Goal: Obtain resource: Download file/media

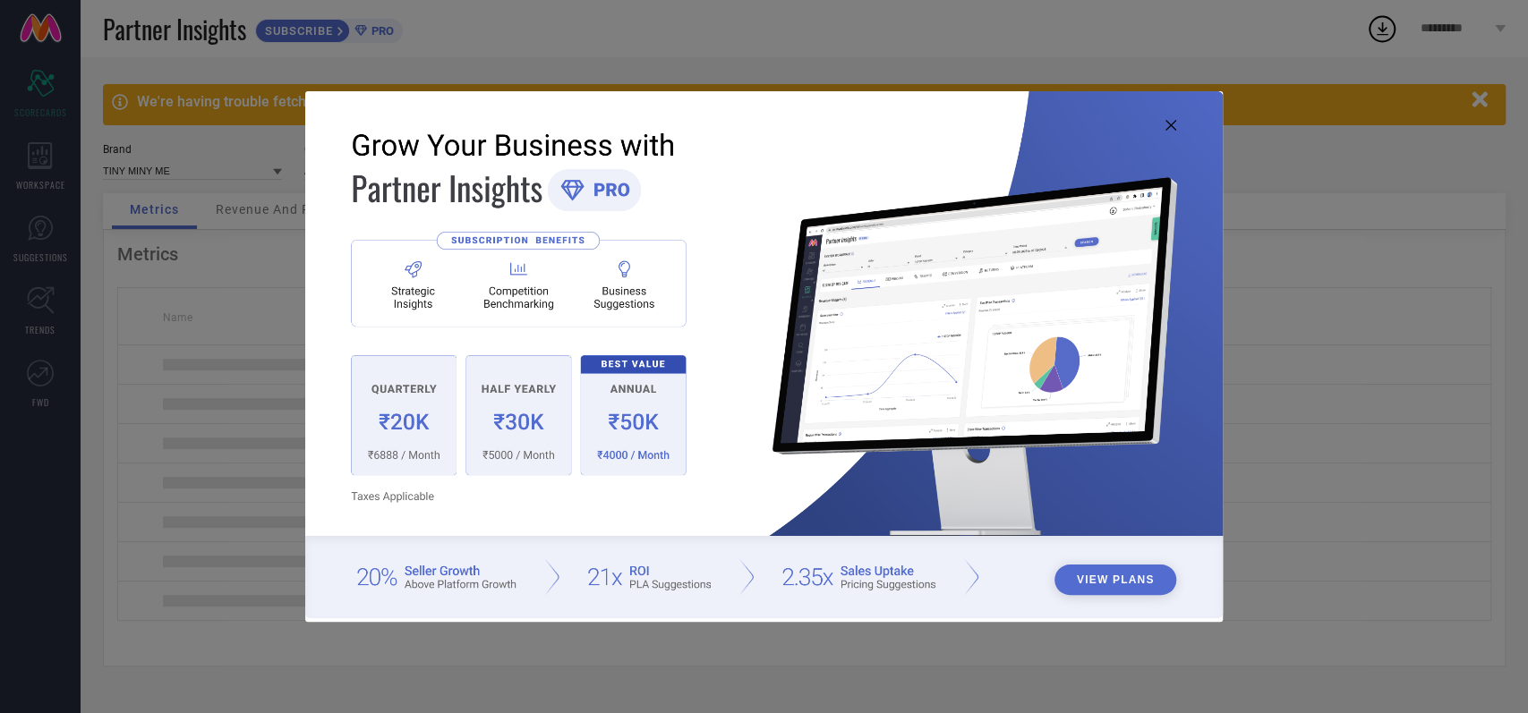
click at [1519, 305] on div "View Plans" at bounding box center [764, 356] width 1528 height 713
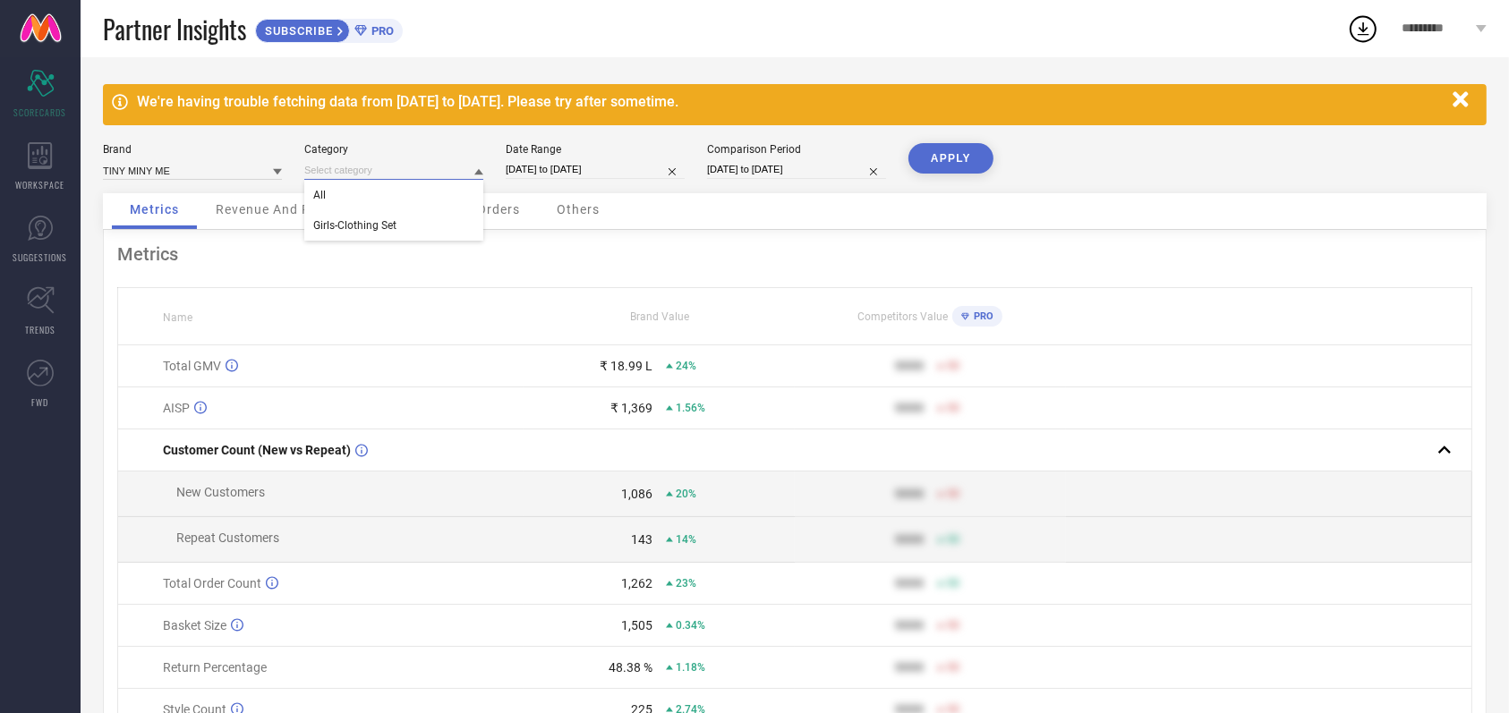
click at [420, 175] on input at bounding box center [393, 170] width 179 height 19
click at [419, 186] on div "All" at bounding box center [393, 195] width 179 height 30
click at [591, 179] on div "Date Range [DATE] to [DATE]" at bounding box center [595, 161] width 179 height 37
click at [593, 173] on input "[DATE] to [DATE]" at bounding box center [595, 169] width 179 height 19
select select "11"
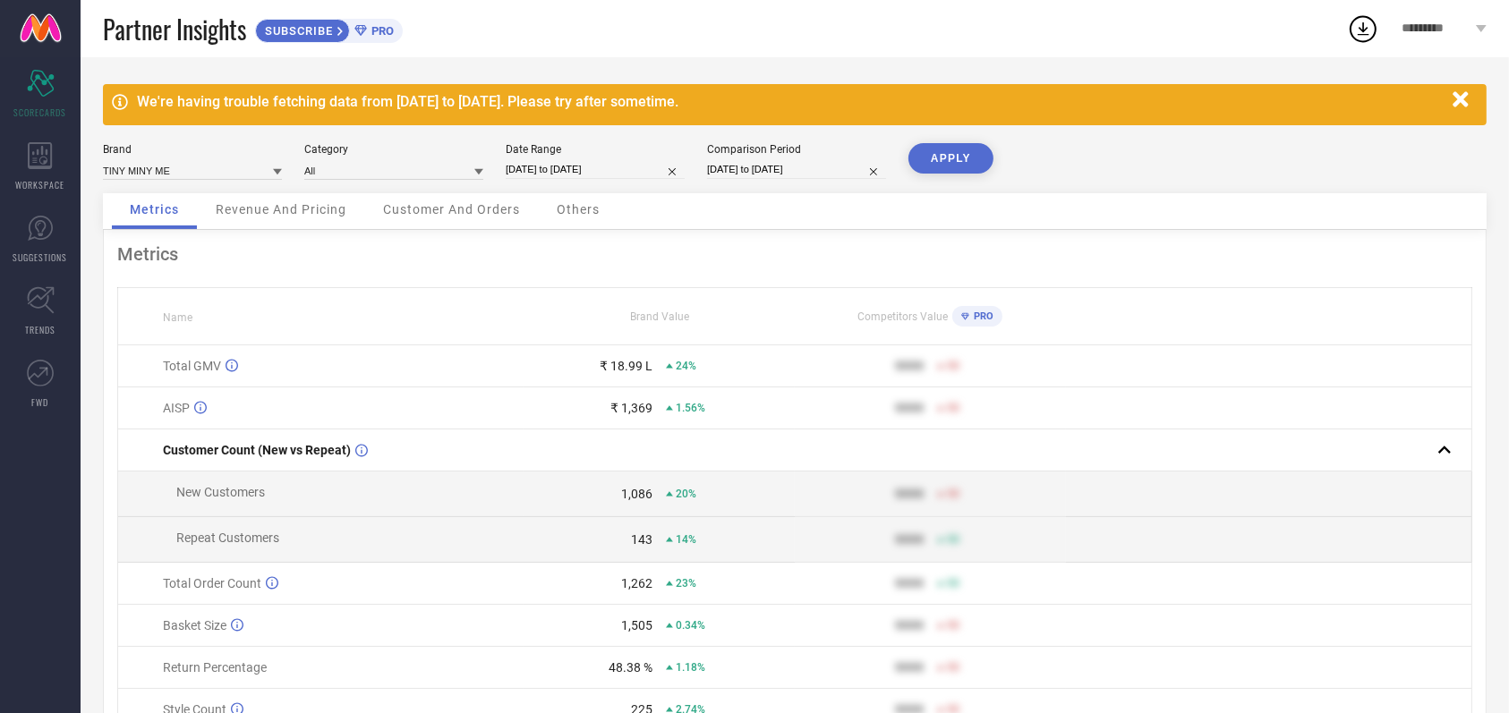
select select "2024"
select select "2025"
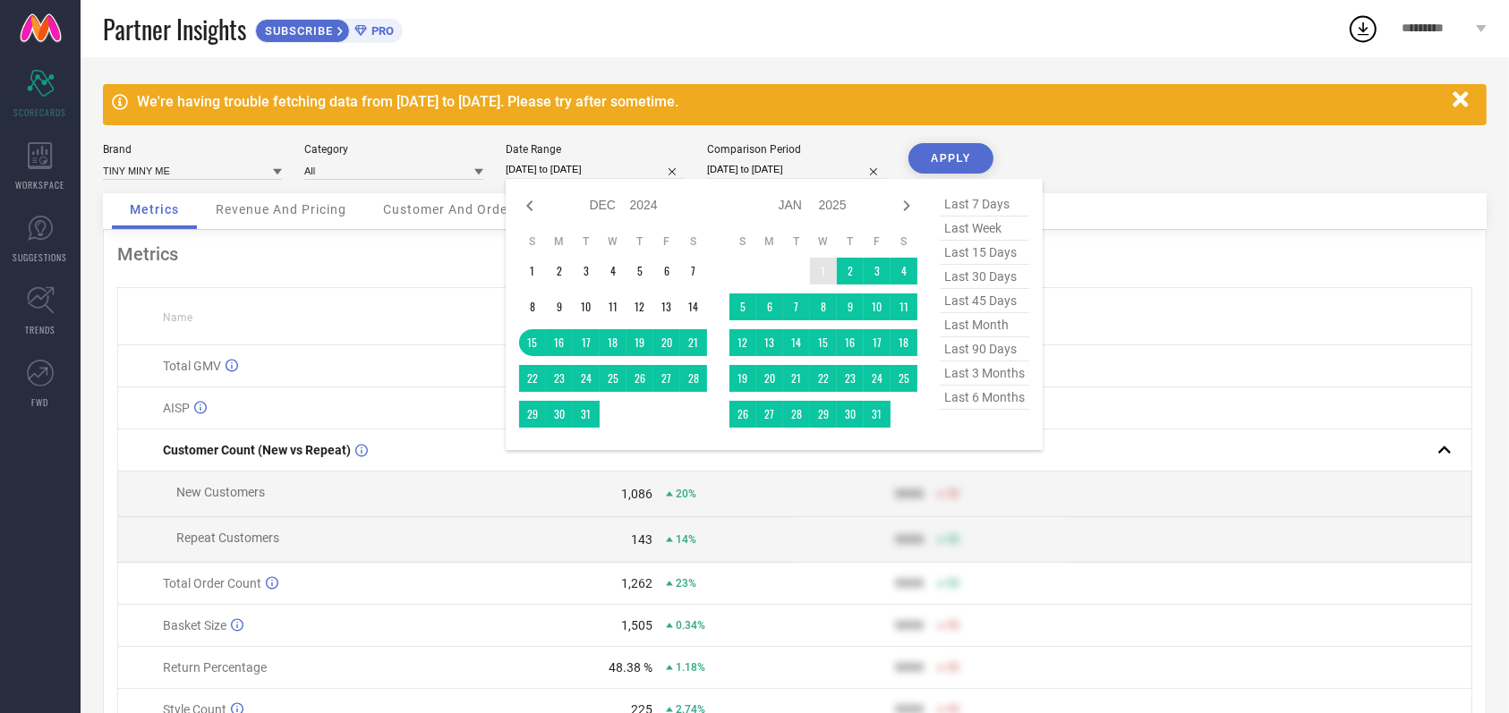
type input "After [DATE]"
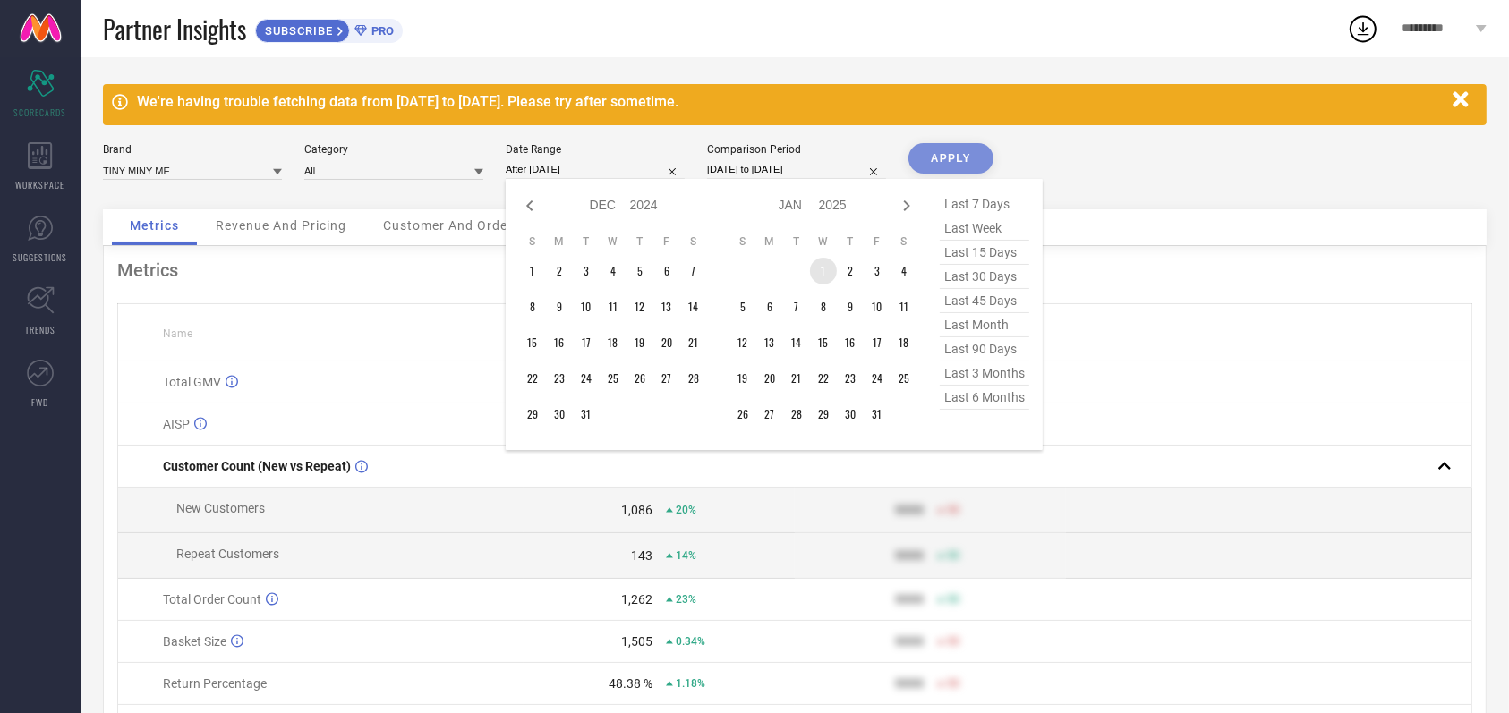
click at [830, 264] on td "1" at bounding box center [823, 271] width 27 height 27
click at [894, 208] on div "Jan Feb Mar Apr May Jun [DATE] Aug Sep Oct Nov [DATE] 2016 2017 2018 2019 2020 …" at bounding box center [812, 205] width 166 height 26
click at [908, 208] on icon at bounding box center [906, 205] width 21 height 21
select select "2025"
select select "1"
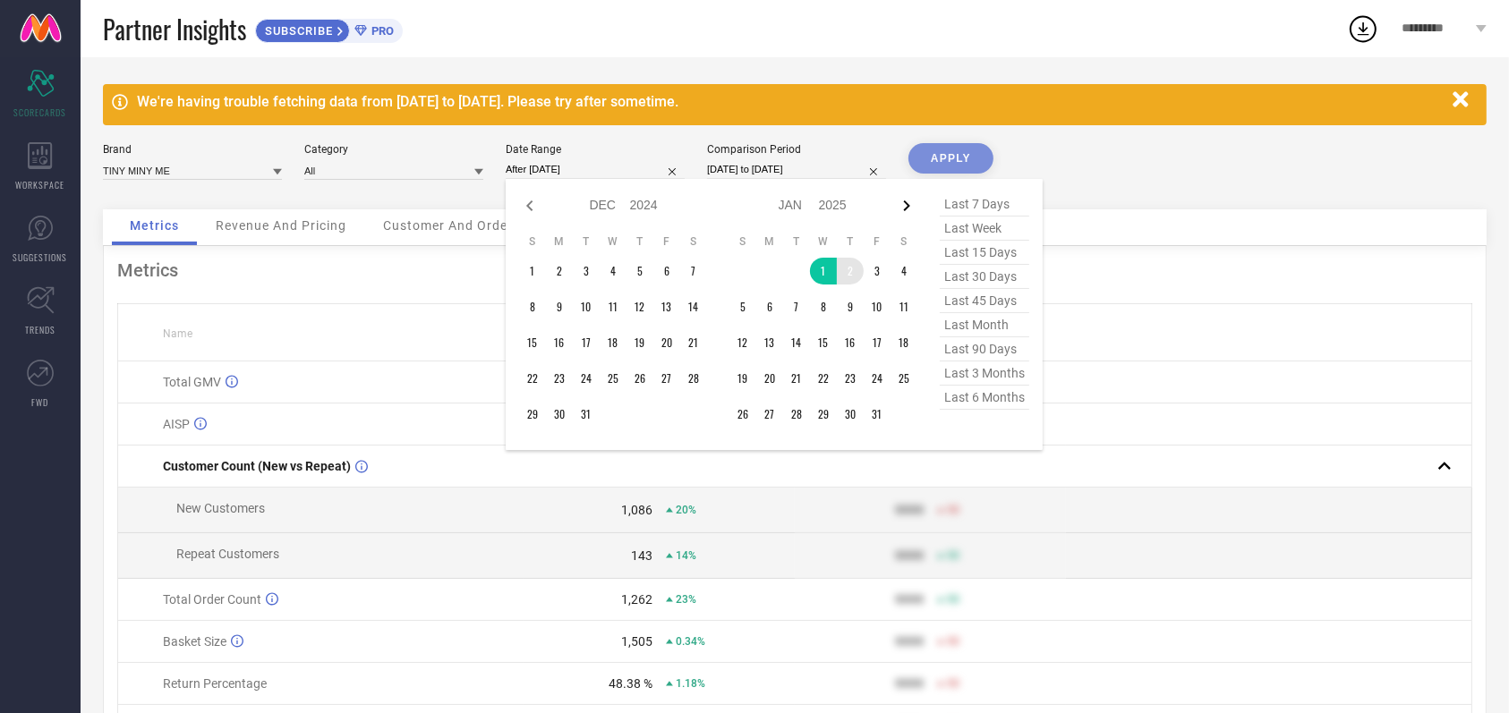
select select "2025"
click at [908, 208] on icon at bounding box center [906, 205] width 21 height 21
select select "1"
select select "2025"
select select "2"
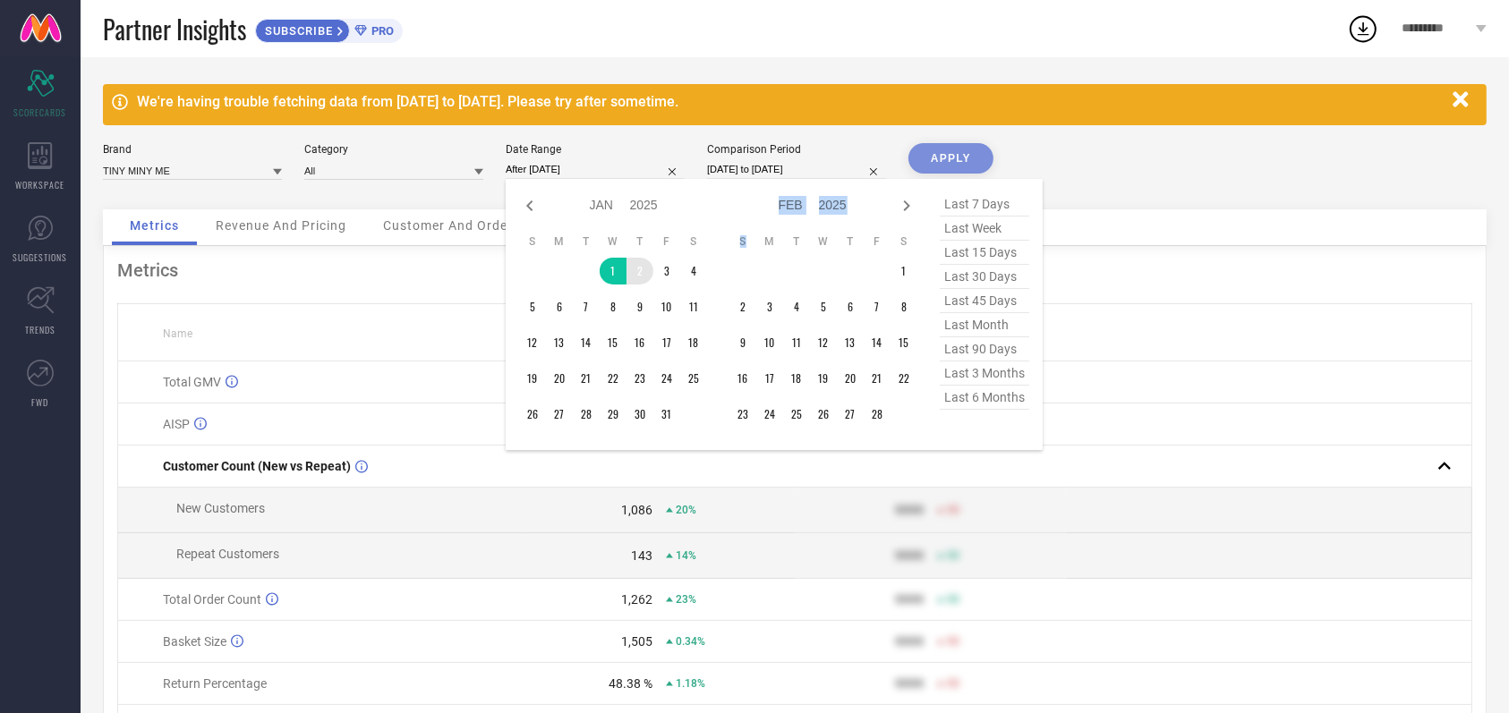
select select "2025"
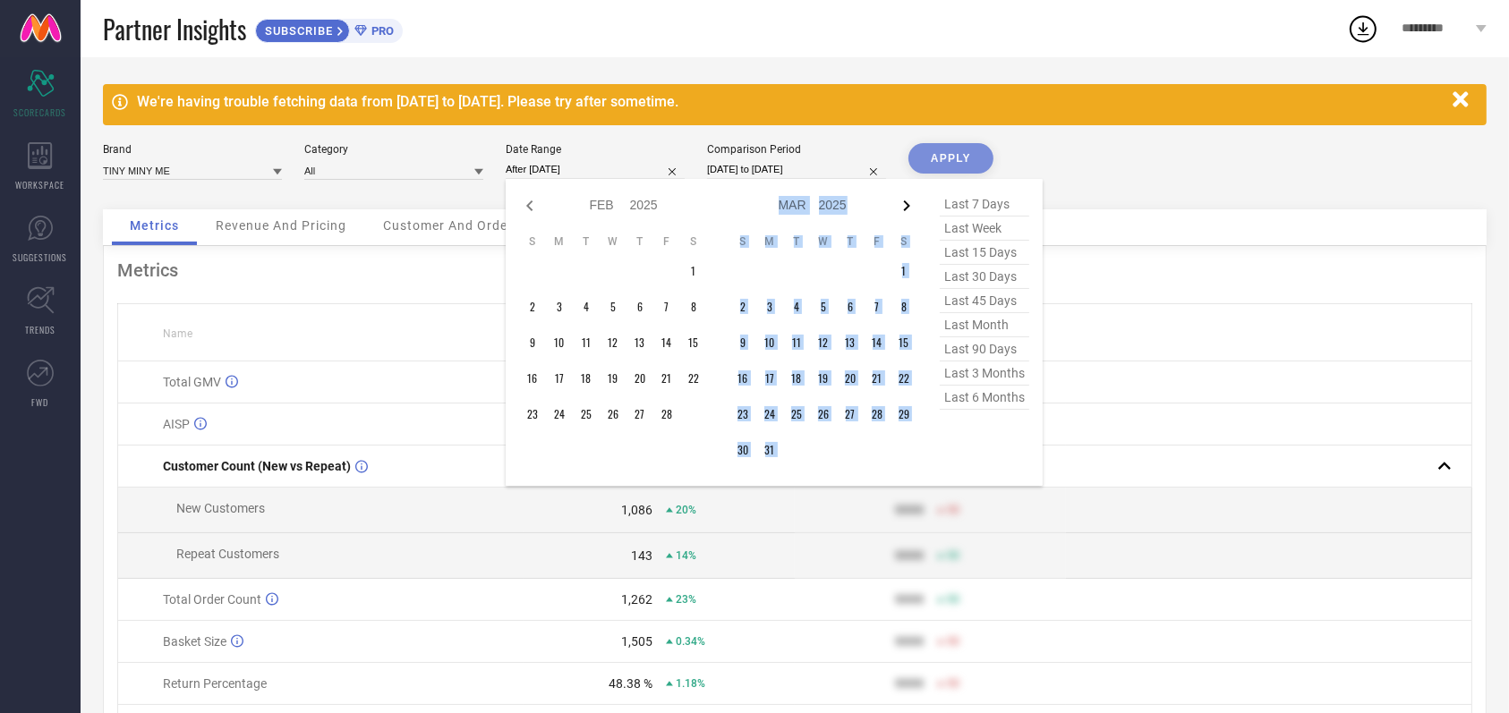
click at [909, 208] on icon at bounding box center [906, 205] width 21 height 21
select select "2"
select select "2025"
select select "3"
select select "2025"
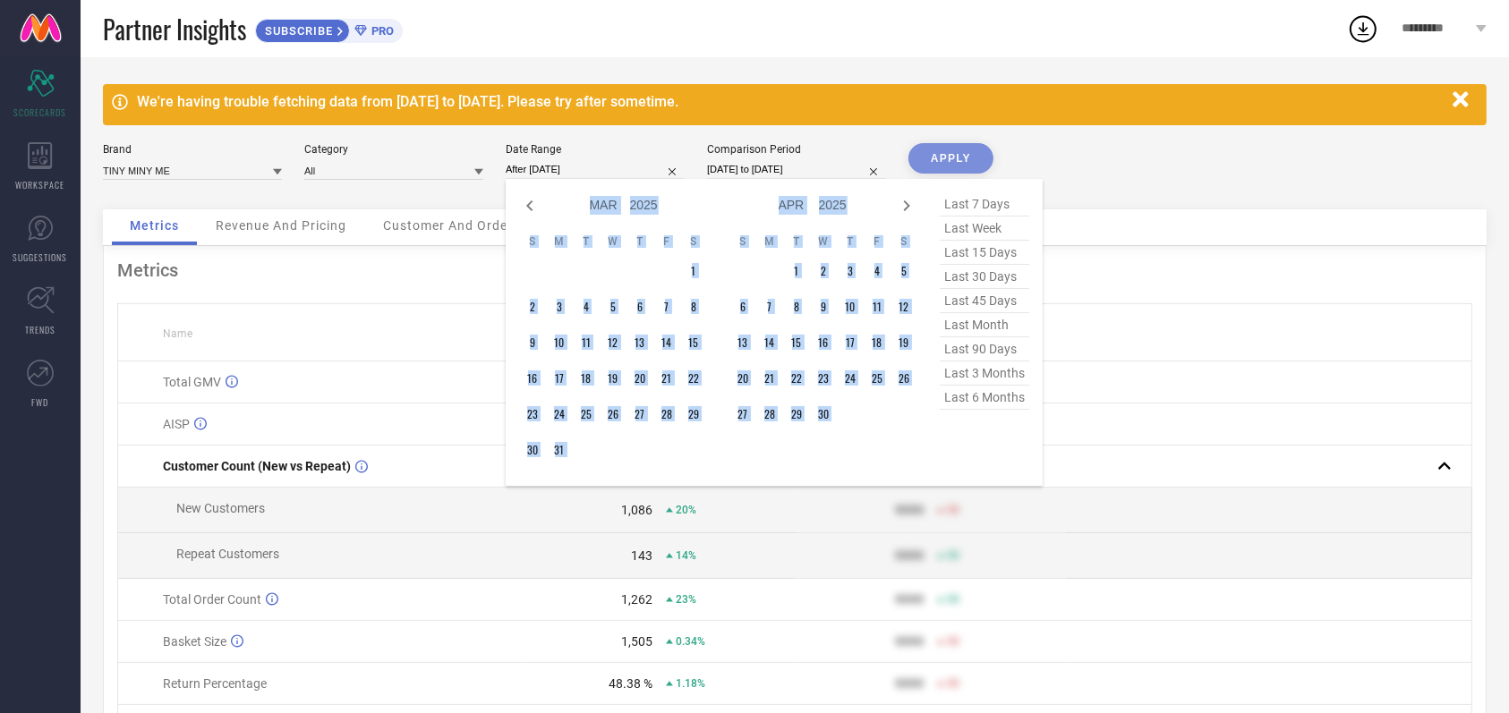
click at [732, 201] on div "Jan Feb Mar Apr May Jun [DATE] Aug Sep Oct Nov [DATE] 2016 2017 2018 2019 2020 …" at bounding box center [812, 205] width 166 height 26
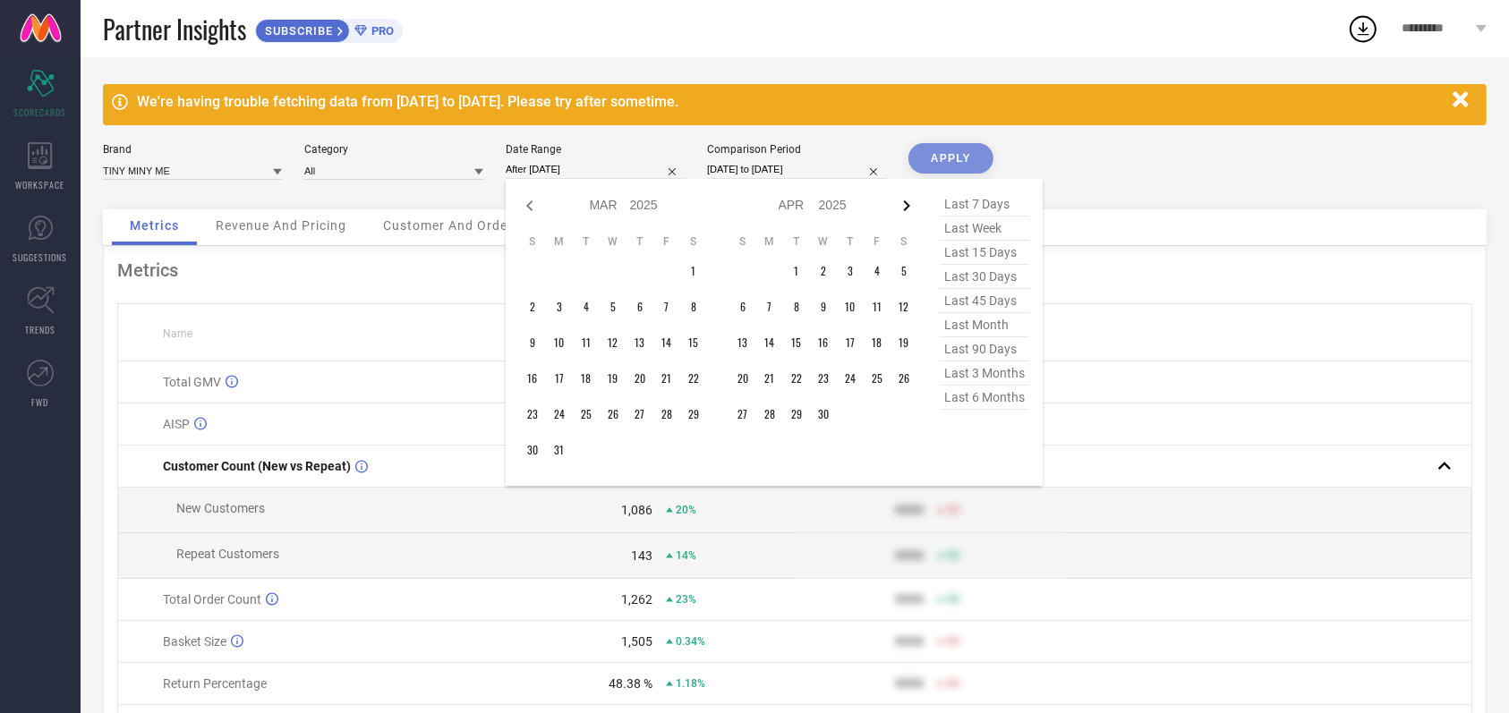
click at [907, 215] on icon at bounding box center [906, 205] width 21 height 21
select select "3"
select select "2025"
select select "4"
select select "2025"
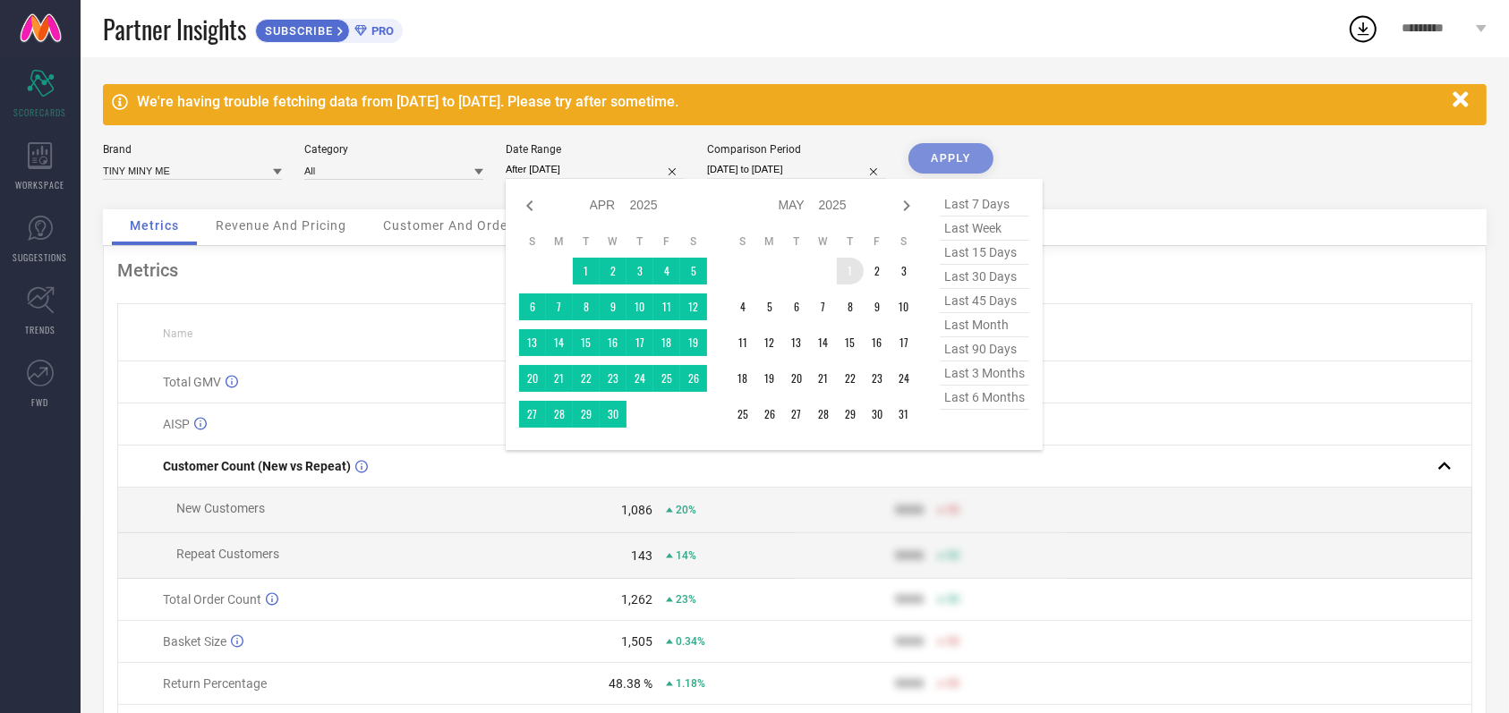
type input "[DATE] to [DATE]"
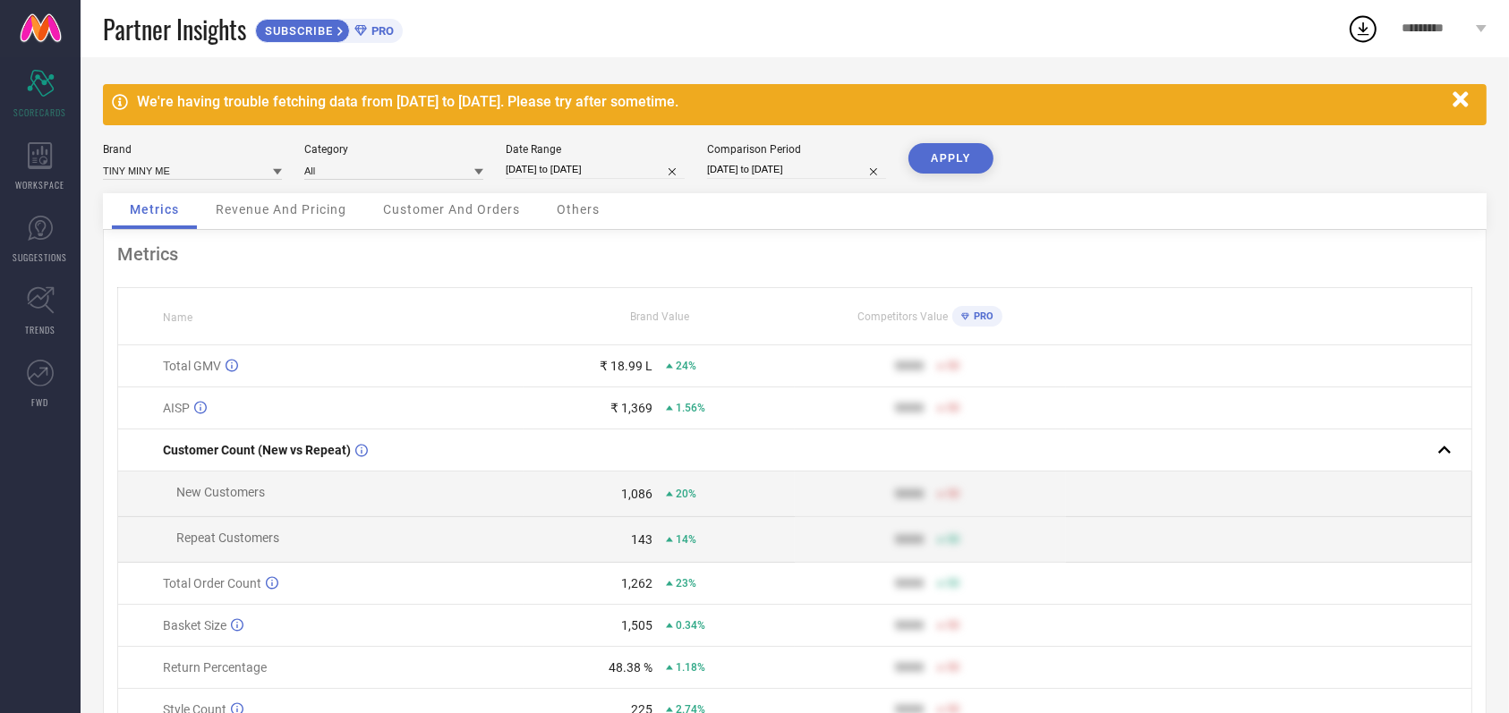
click at [594, 171] on input "[DATE] to [DATE]" at bounding box center [595, 169] width 179 height 19
select select "2025"
select select "1"
select select "2025"
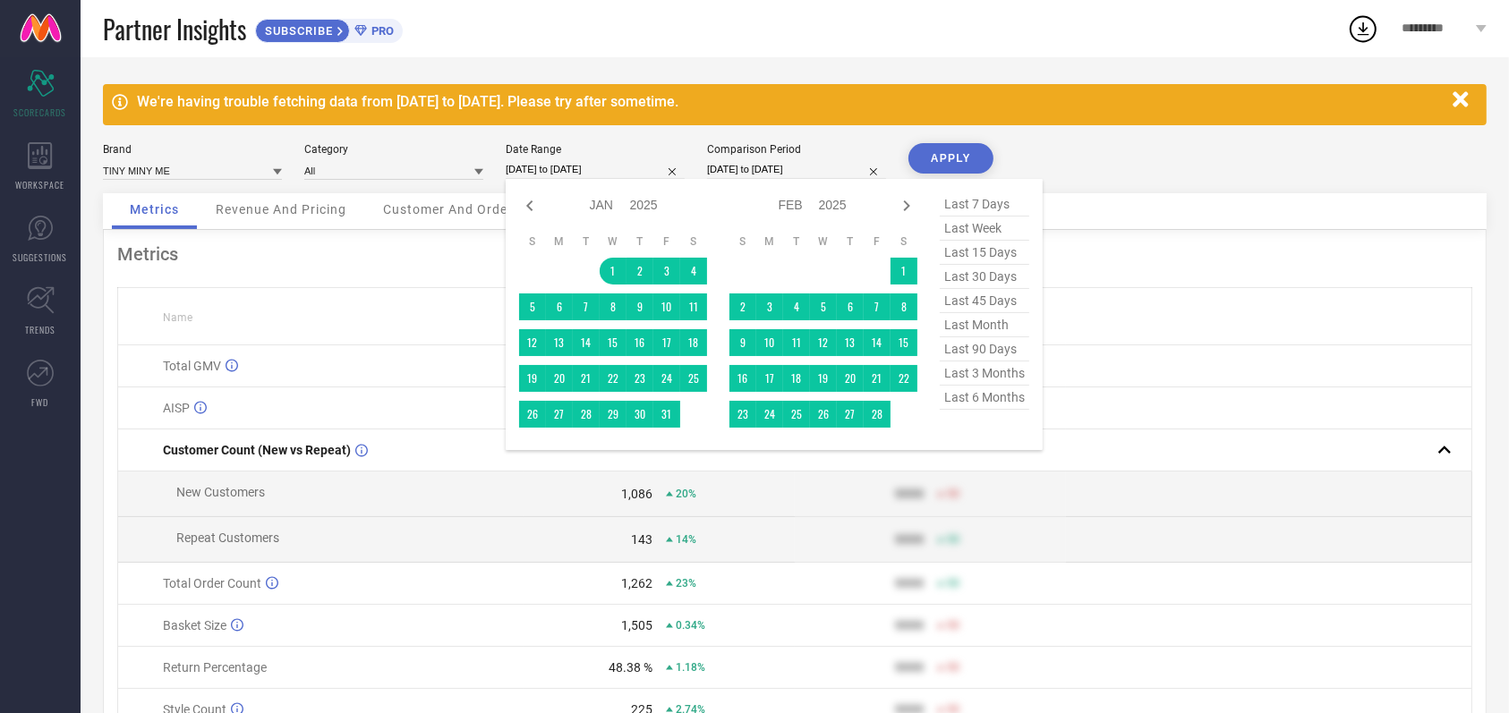
click at [907, 217] on div "Jan Feb Mar Apr May Jun [DATE] Aug Sep Oct Nov [DATE] 2016 2017 2018 2019 2020 …" at bounding box center [823, 205] width 188 height 26
click at [907, 211] on icon at bounding box center [906, 205] width 21 height 21
select select "1"
select select "2025"
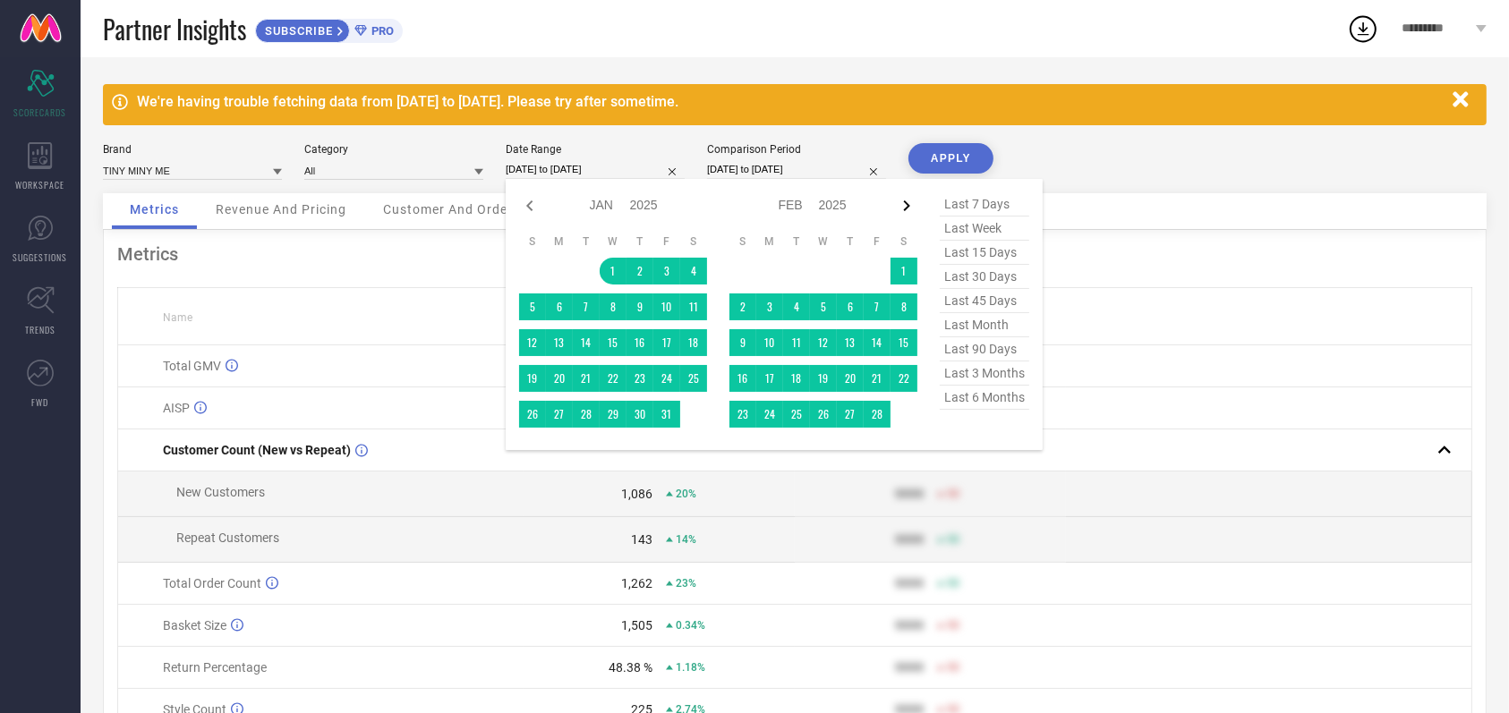
select select "2"
select select "2025"
click at [907, 211] on icon at bounding box center [906, 205] width 21 height 21
select select "2"
select select "2025"
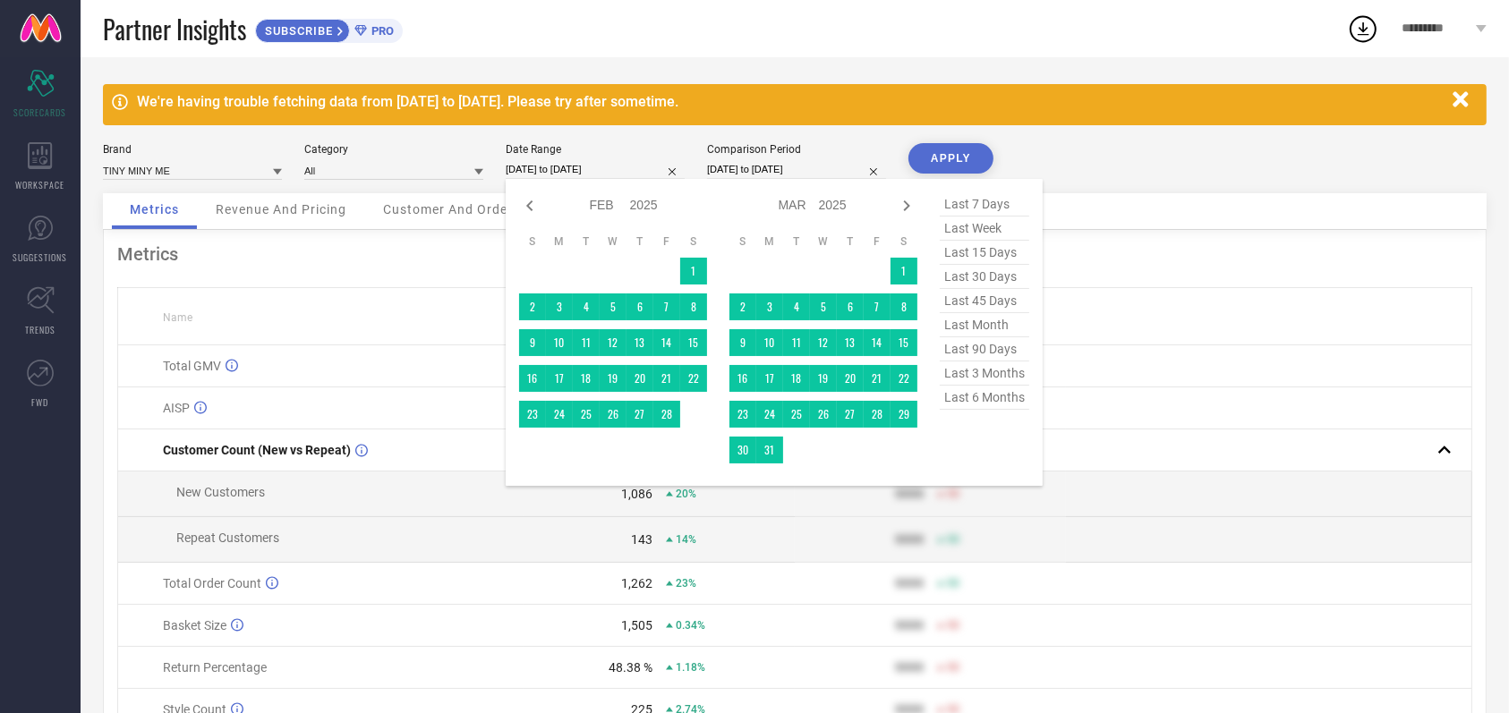
select select "3"
select select "2025"
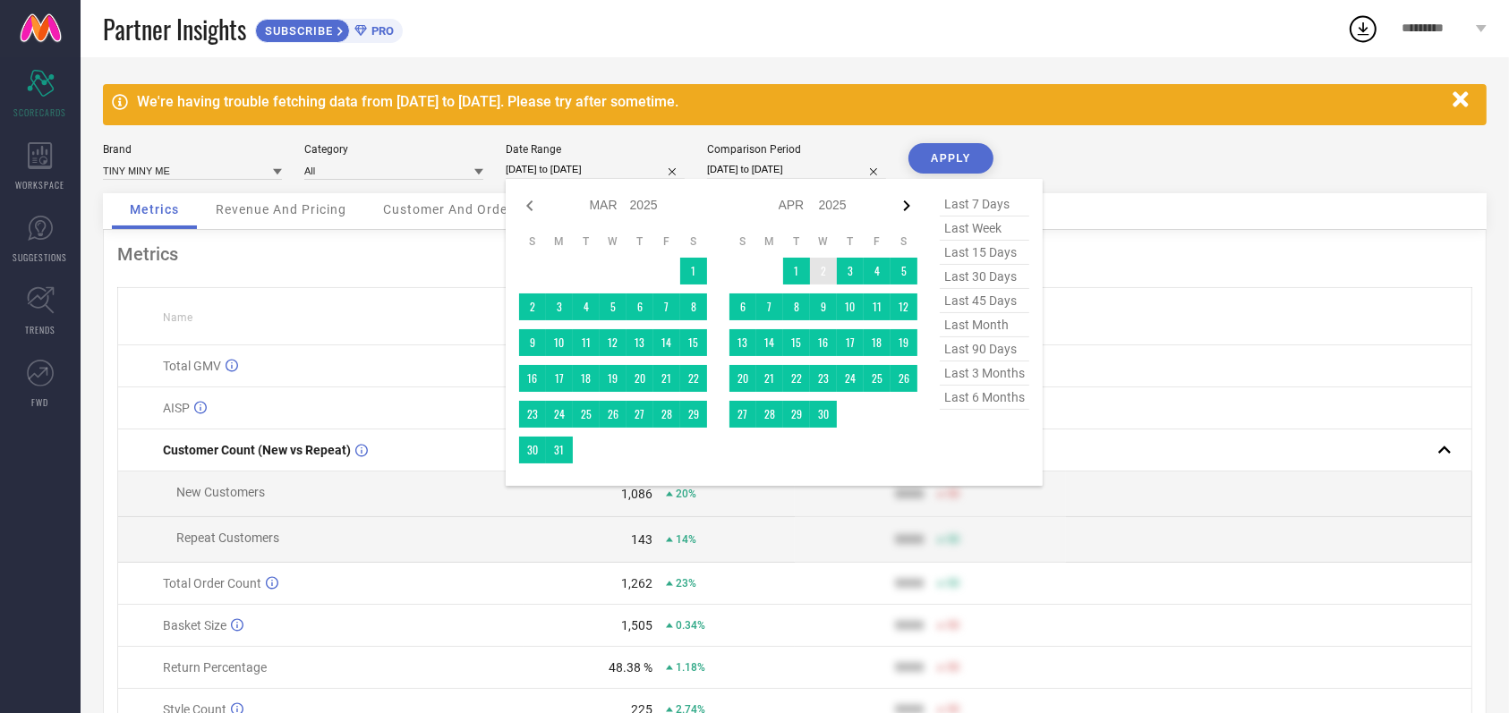
click at [905, 204] on icon at bounding box center [906, 205] width 21 height 21
select select "3"
select select "2025"
select select "4"
select select "2025"
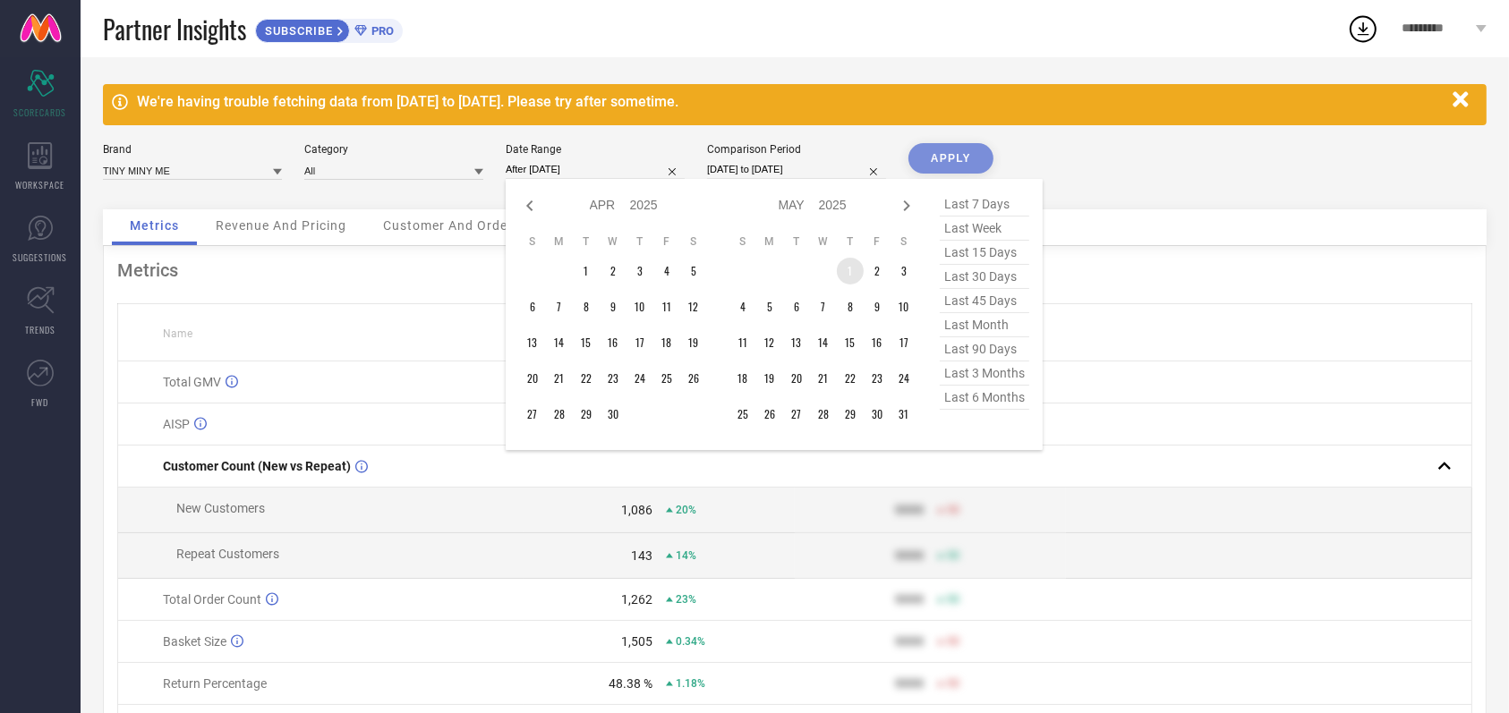
click at [845, 268] on td "1" at bounding box center [850, 271] width 27 height 27
type input "[DATE] to [DATE]"
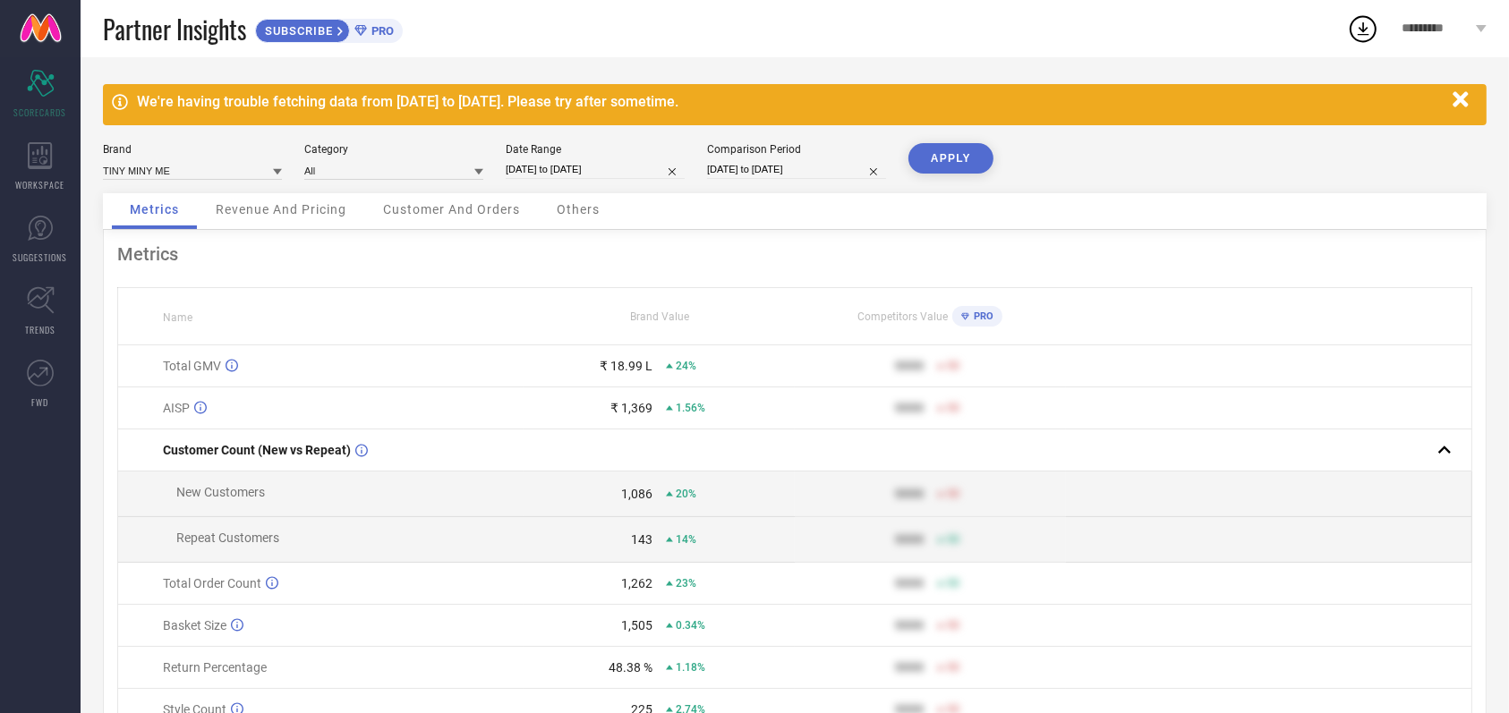
select select "10"
select select "2024"
select select "11"
select select "2024"
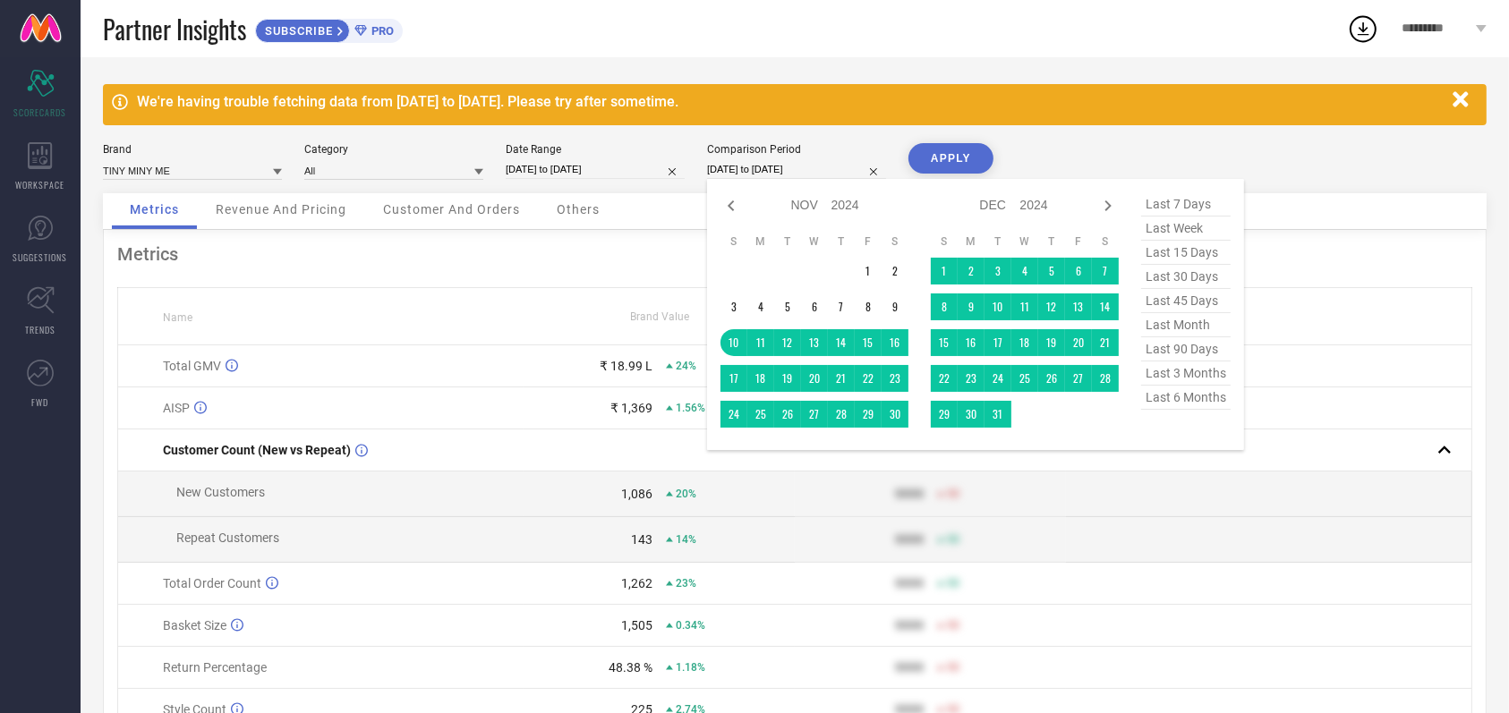
click at [812, 172] on input "[DATE] to [DATE]" at bounding box center [796, 169] width 179 height 19
click at [604, 160] on div "Date Range [DATE] to [DATE]" at bounding box center [595, 161] width 179 height 37
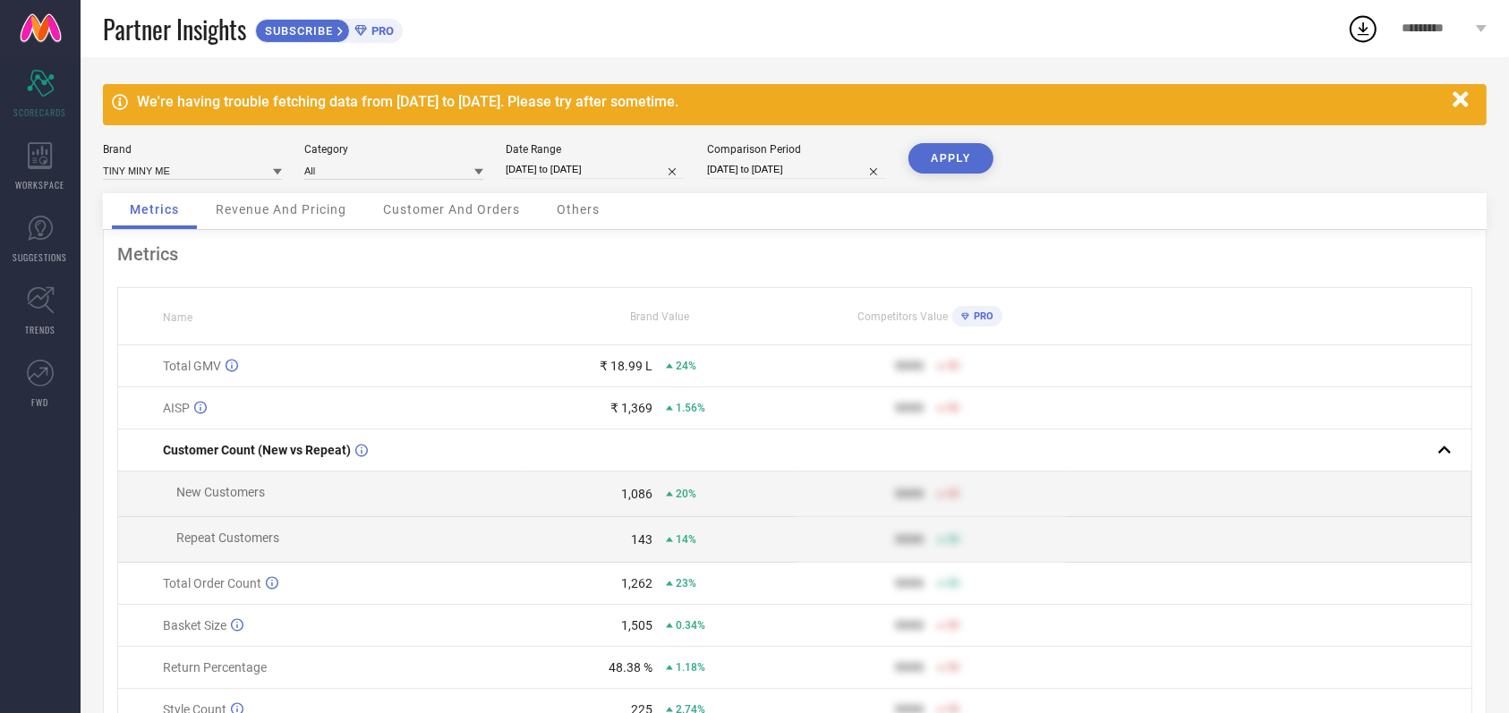
select select "4"
select select "2025"
select select "5"
select select "2025"
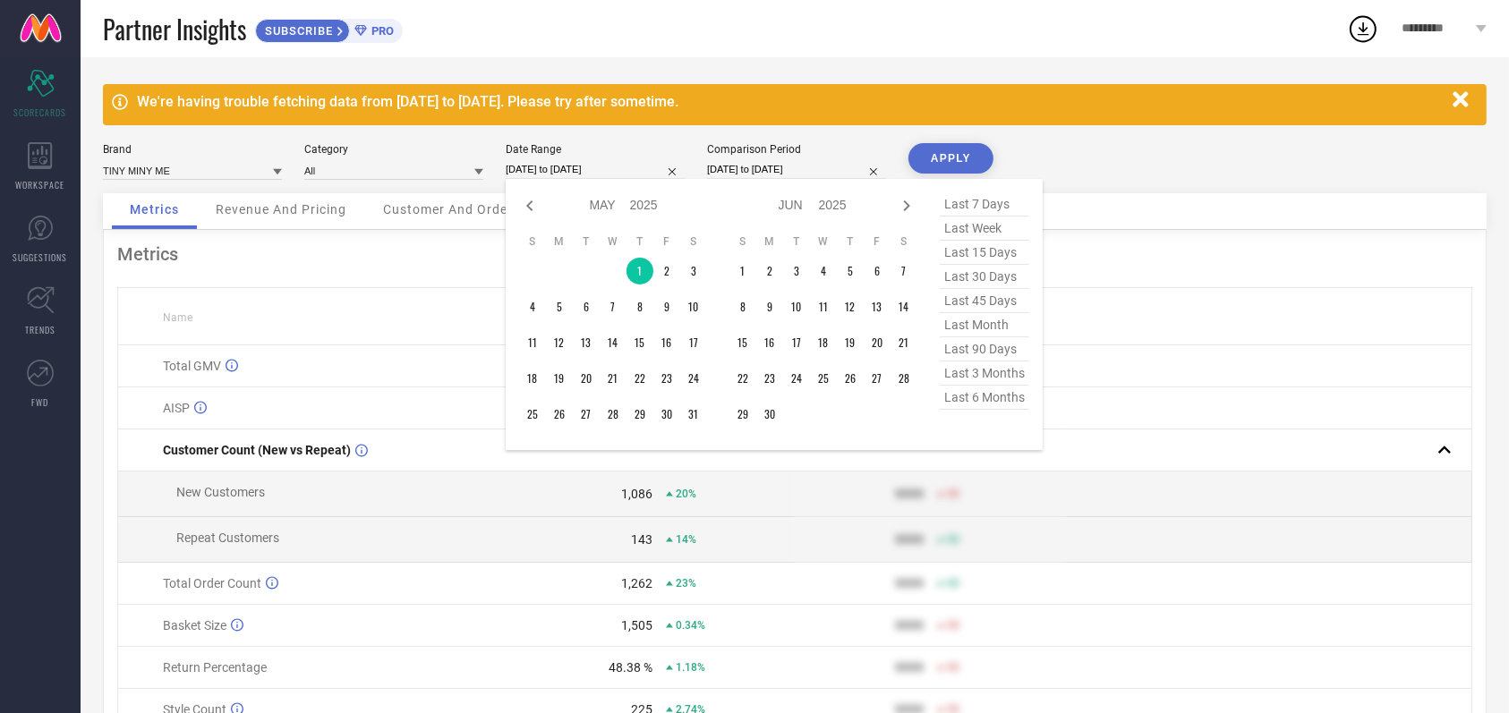
click at [604, 163] on input "[DATE] to [DATE]" at bounding box center [595, 169] width 179 height 19
click at [902, 210] on icon at bounding box center [906, 205] width 21 height 21
select select "5"
select select "2025"
select select "6"
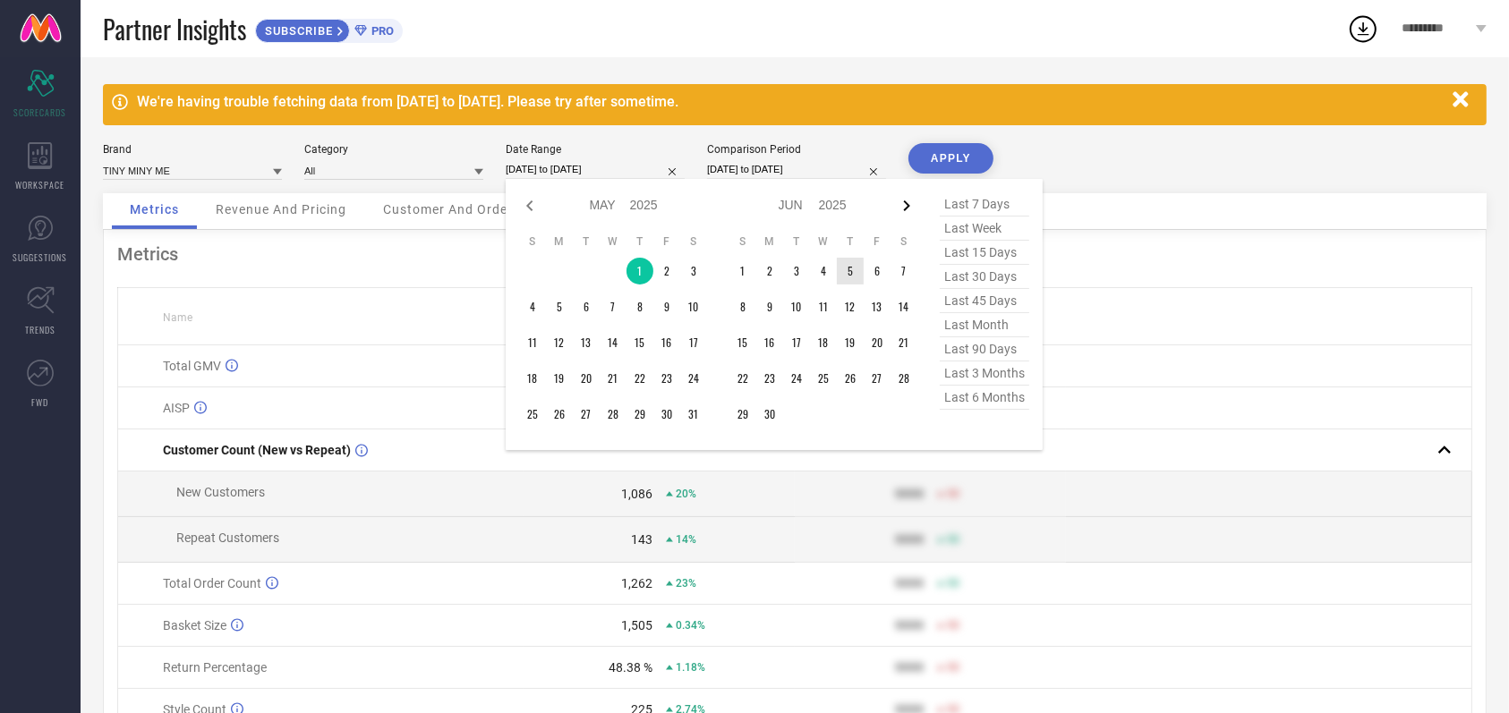
select select "2025"
click at [908, 211] on icon at bounding box center [906, 205] width 21 height 21
select select "6"
select select "2025"
select select "7"
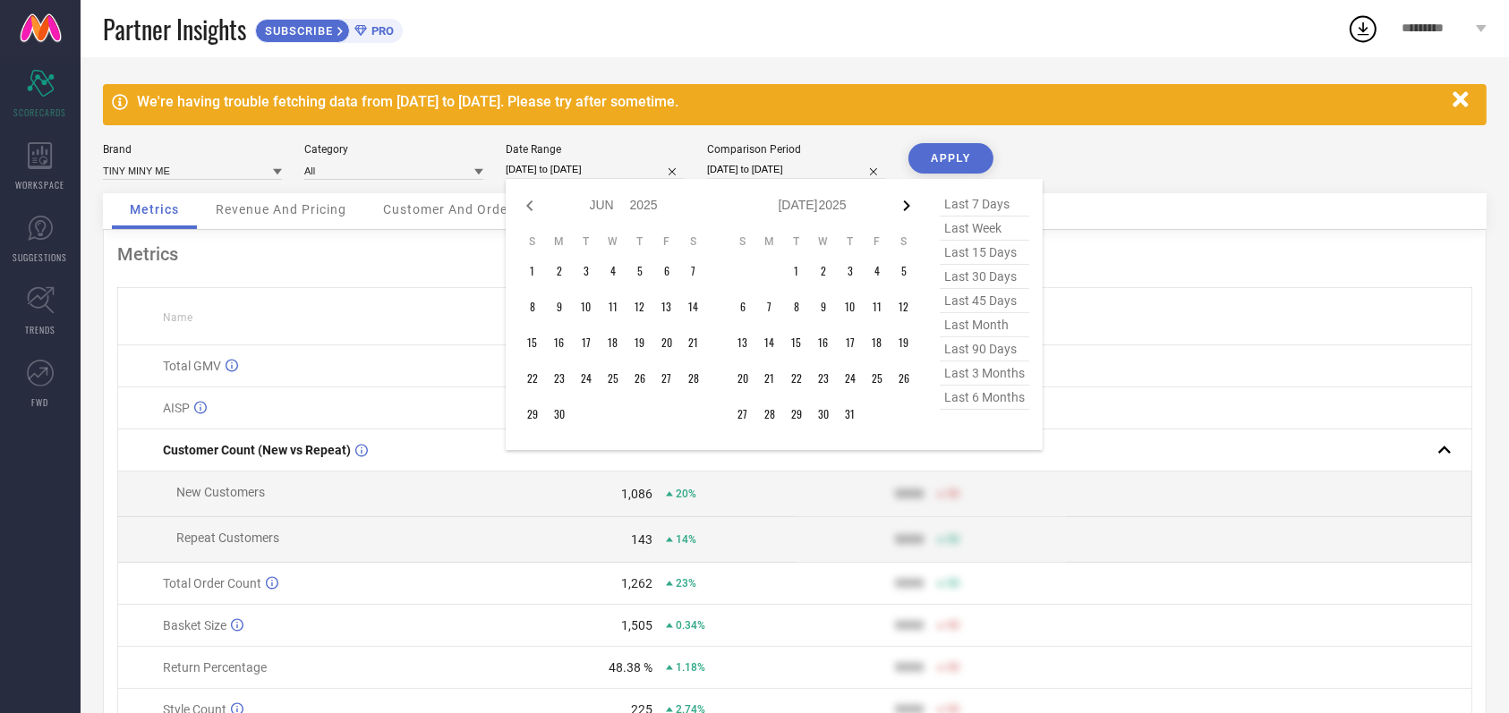
select select "2025"
type input "After [DATE]"
click at [870, 337] on td "15" at bounding box center [877, 342] width 27 height 27
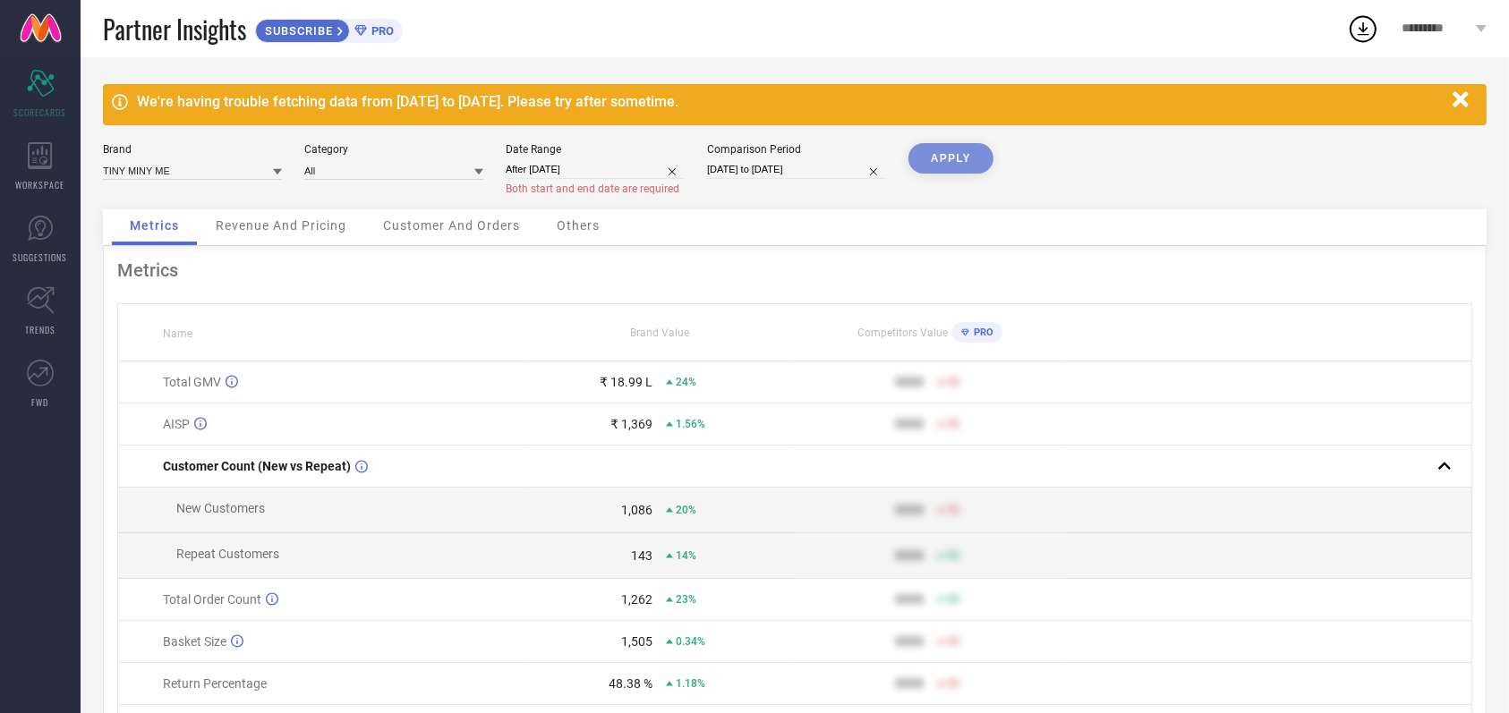
click at [437, 218] on span "Customer And Orders" at bounding box center [451, 225] width 137 height 14
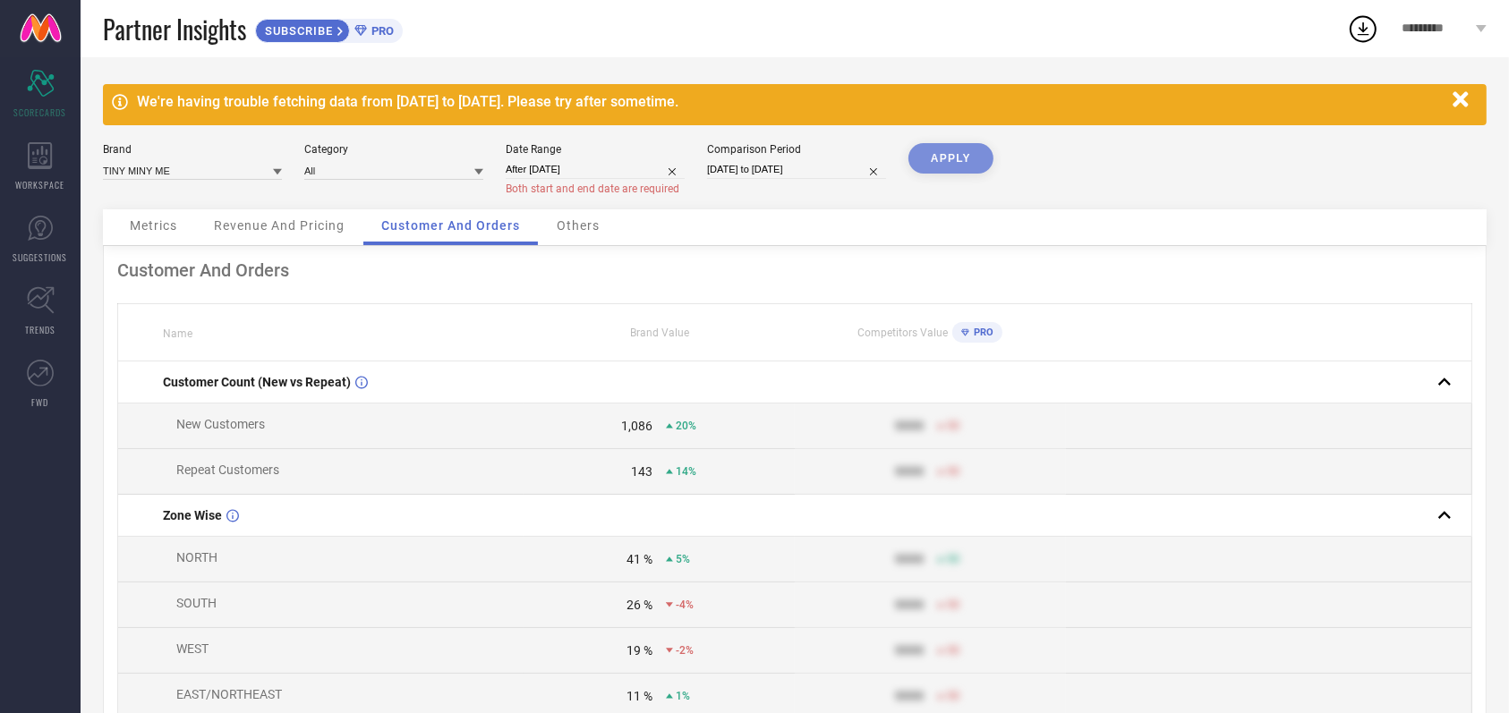
click at [567, 160] on input "After [DATE]" at bounding box center [595, 169] width 179 height 19
select select "7"
select select "2025"
select select "8"
select select "2025"
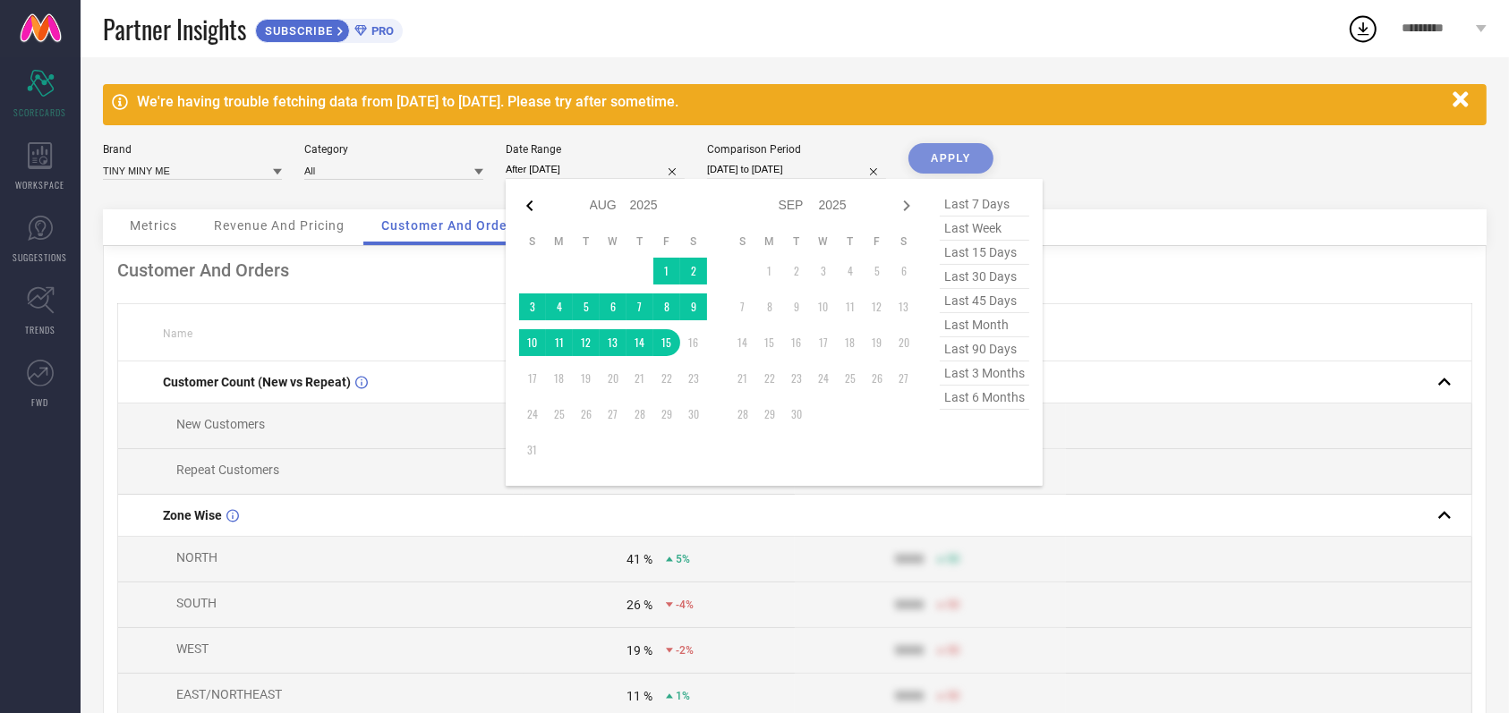
click at [531, 206] on icon at bounding box center [529, 205] width 21 height 21
select select "6"
select select "2025"
select select "7"
select select "2025"
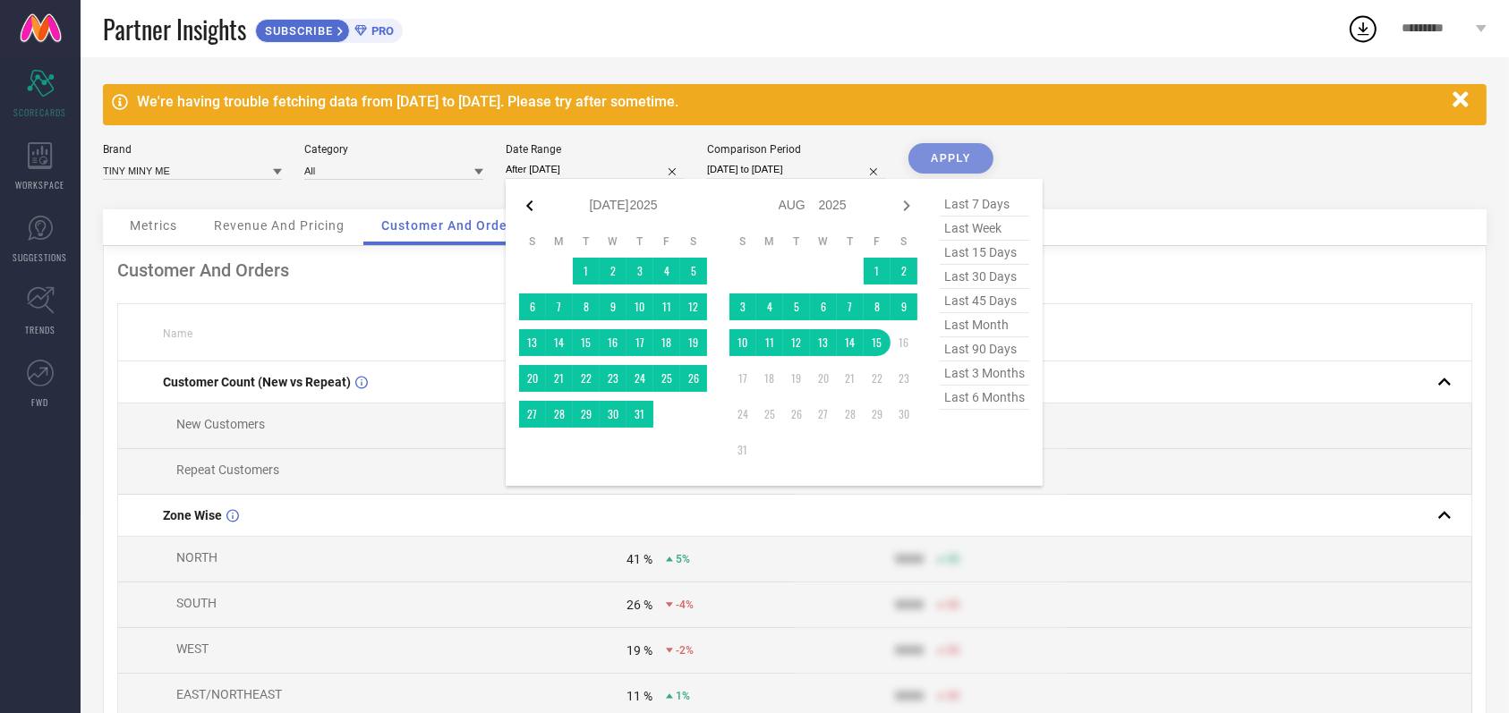
click at [534, 211] on icon at bounding box center [529, 205] width 21 height 21
select select "5"
select select "2025"
select select "6"
select select "2025"
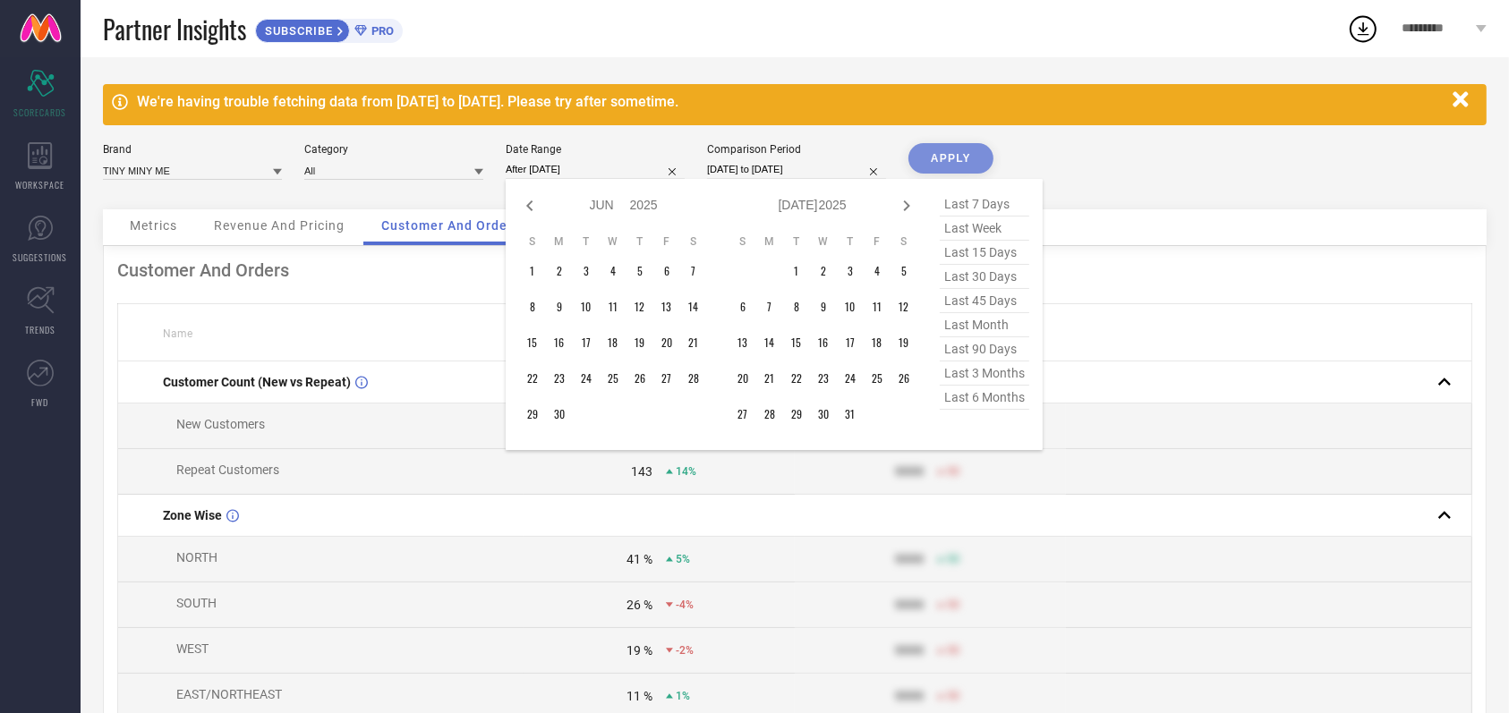
click at [1001, 378] on span "last 3 months" at bounding box center [984, 374] width 89 height 24
type input "[DATE] to [DATE]"
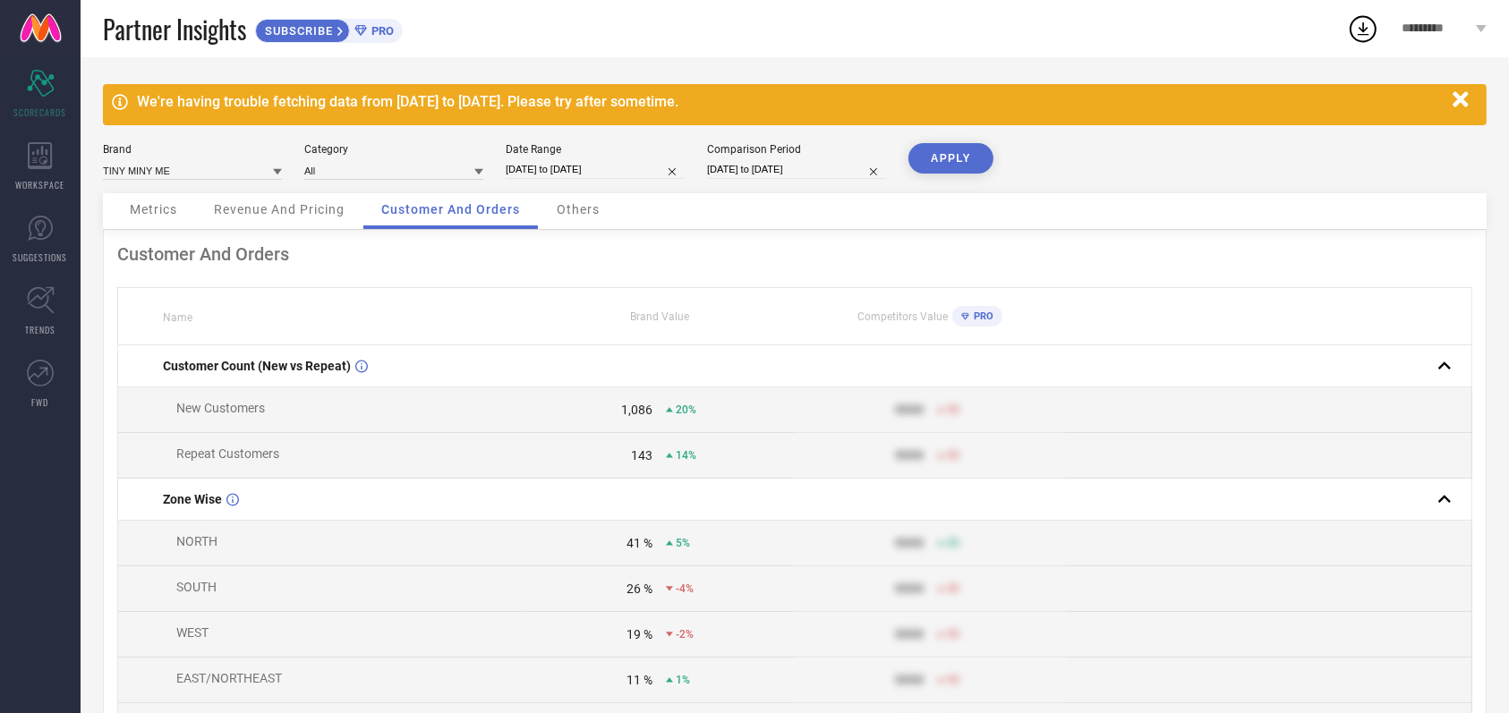
select select "10"
select select "2024"
select select "11"
select select "2024"
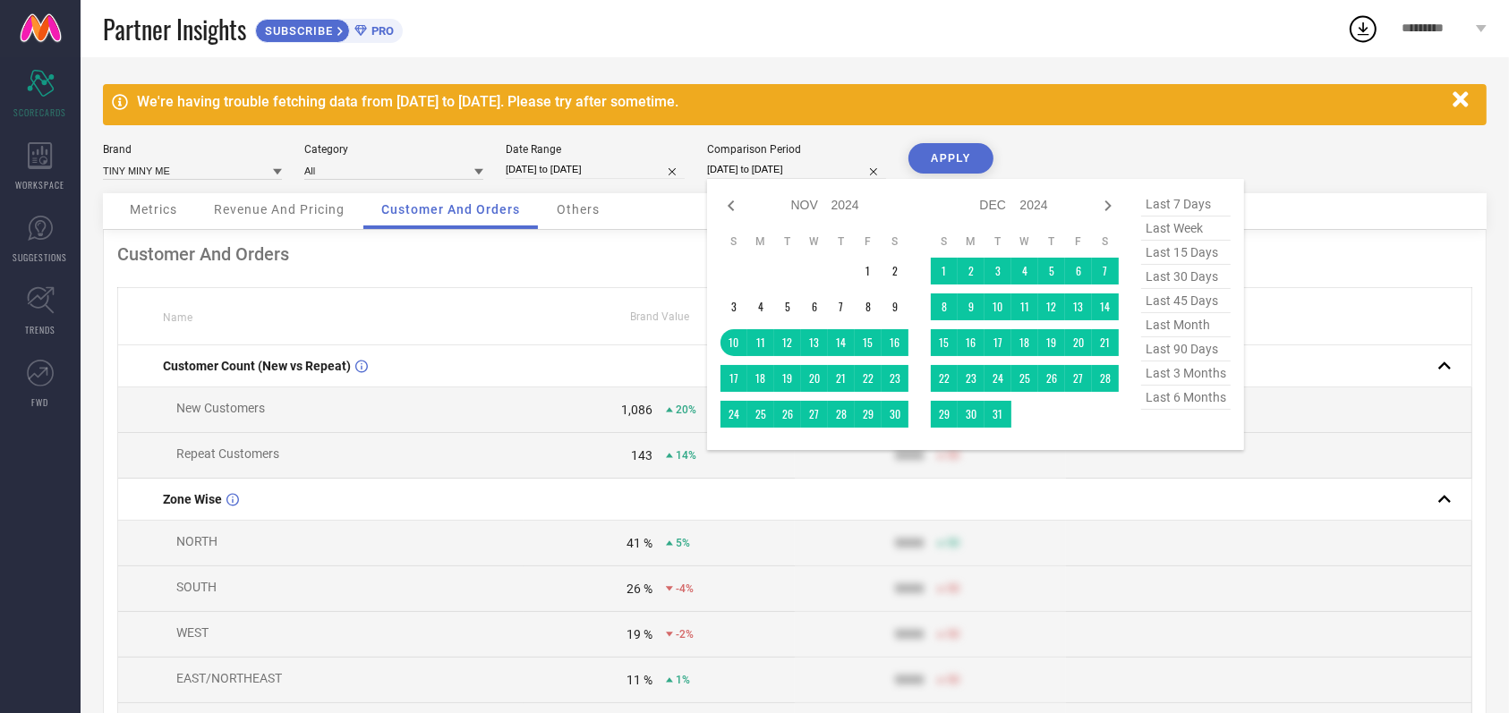
click at [780, 160] on input "[DATE] to [DATE]" at bounding box center [796, 169] width 179 height 19
click at [1202, 371] on span "last 3 months" at bounding box center [1185, 374] width 89 height 24
type input "[DATE] to [DATE]"
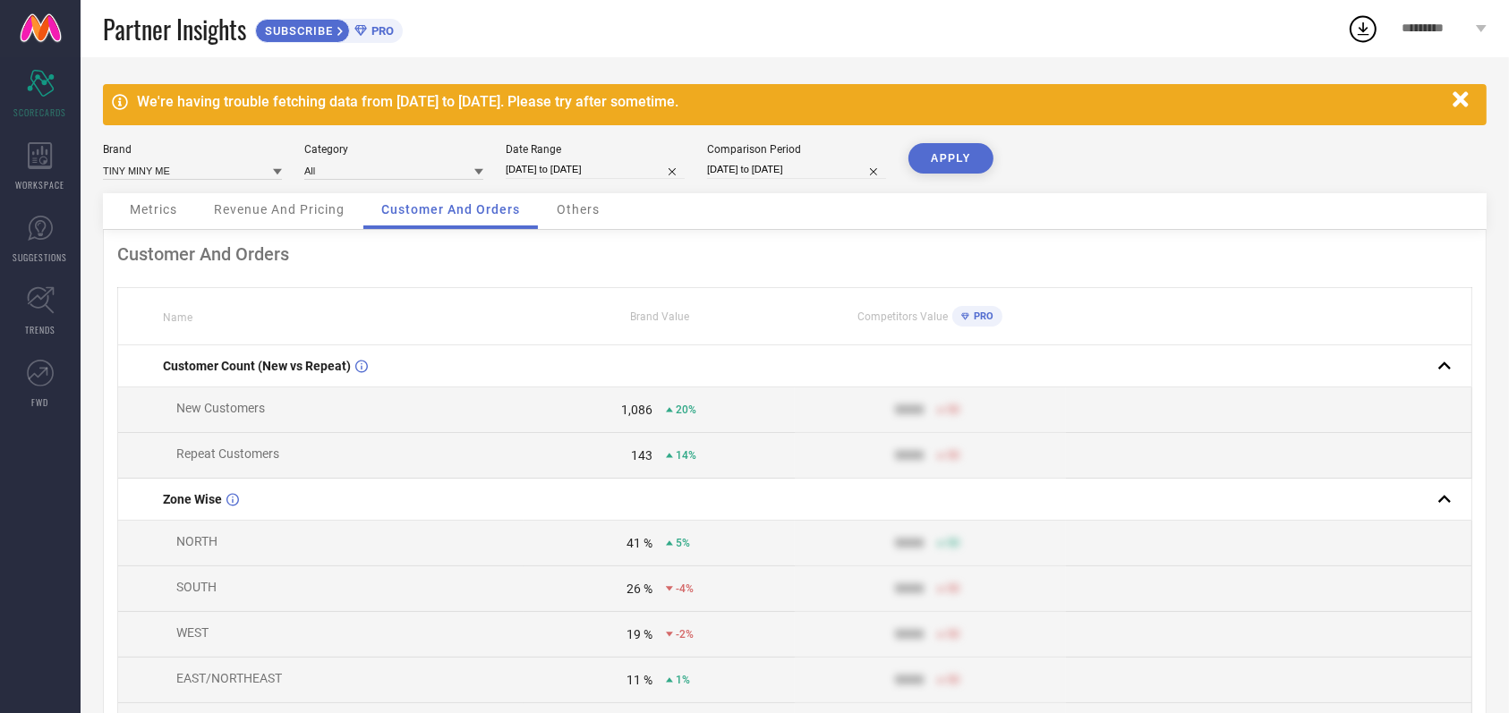
click at [953, 165] on button "APPLY" at bounding box center [950, 158] width 85 height 30
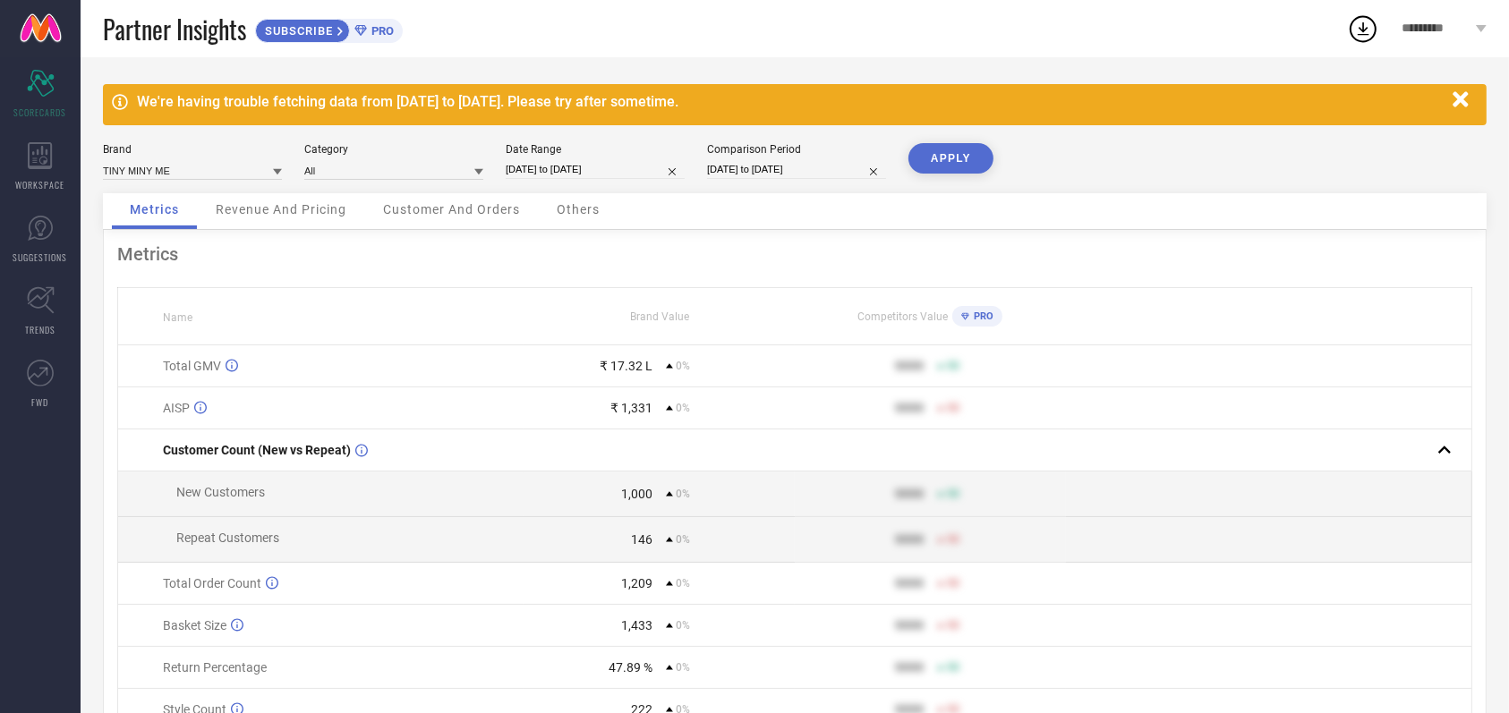
click at [1357, 30] on icon at bounding box center [1363, 29] width 32 height 32
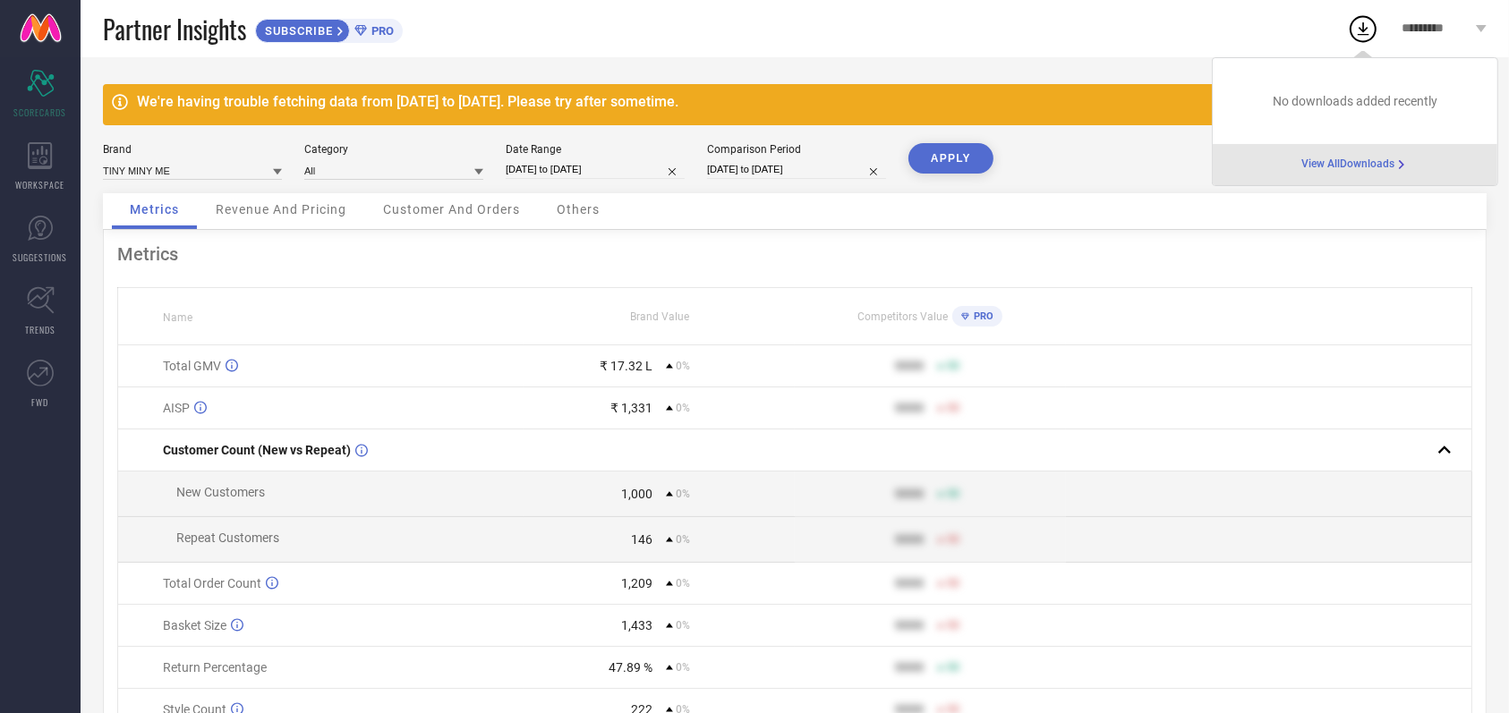
click at [1360, 170] on span "View All Downloads" at bounding box center [1347, 165] width 93 height 14
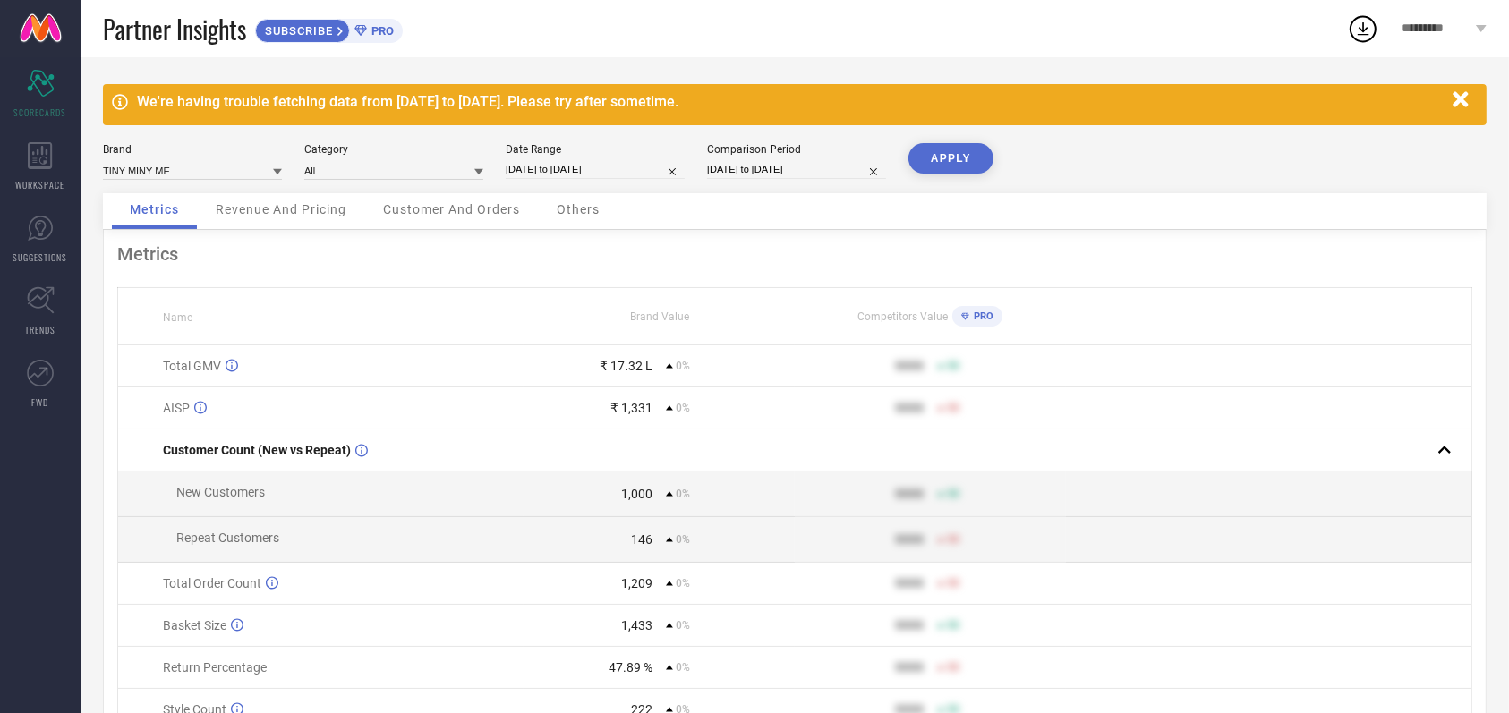
click at [568, 162] on input "[DATE] to [DATE]" at bounding box center [595, 169] width 179 height 19
select select "4"
select select "2025"
select select "5"
select select "2025"
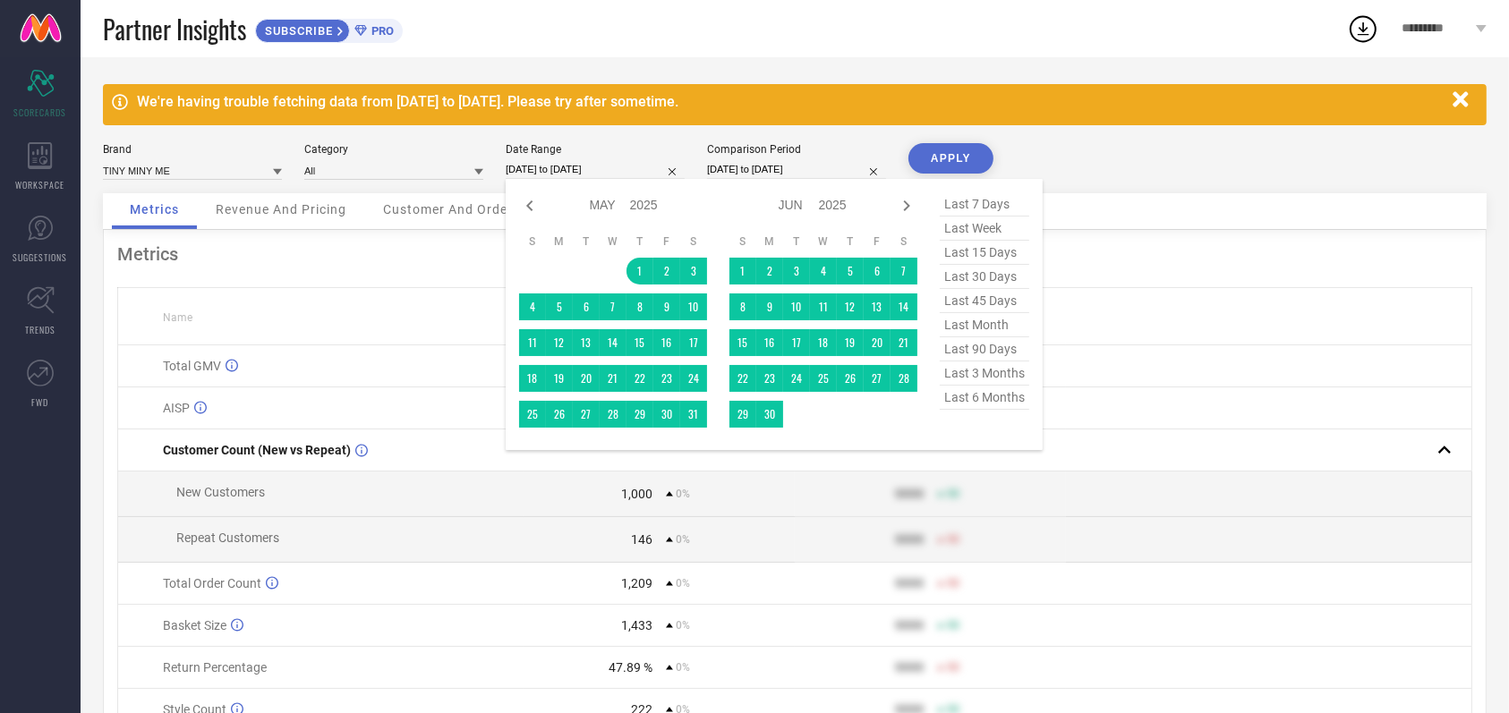
click at [981, 396] on span "last 6 months" at bounding box center [984, 398] width 89 height 24
type input "[DATE] to [DATE]"
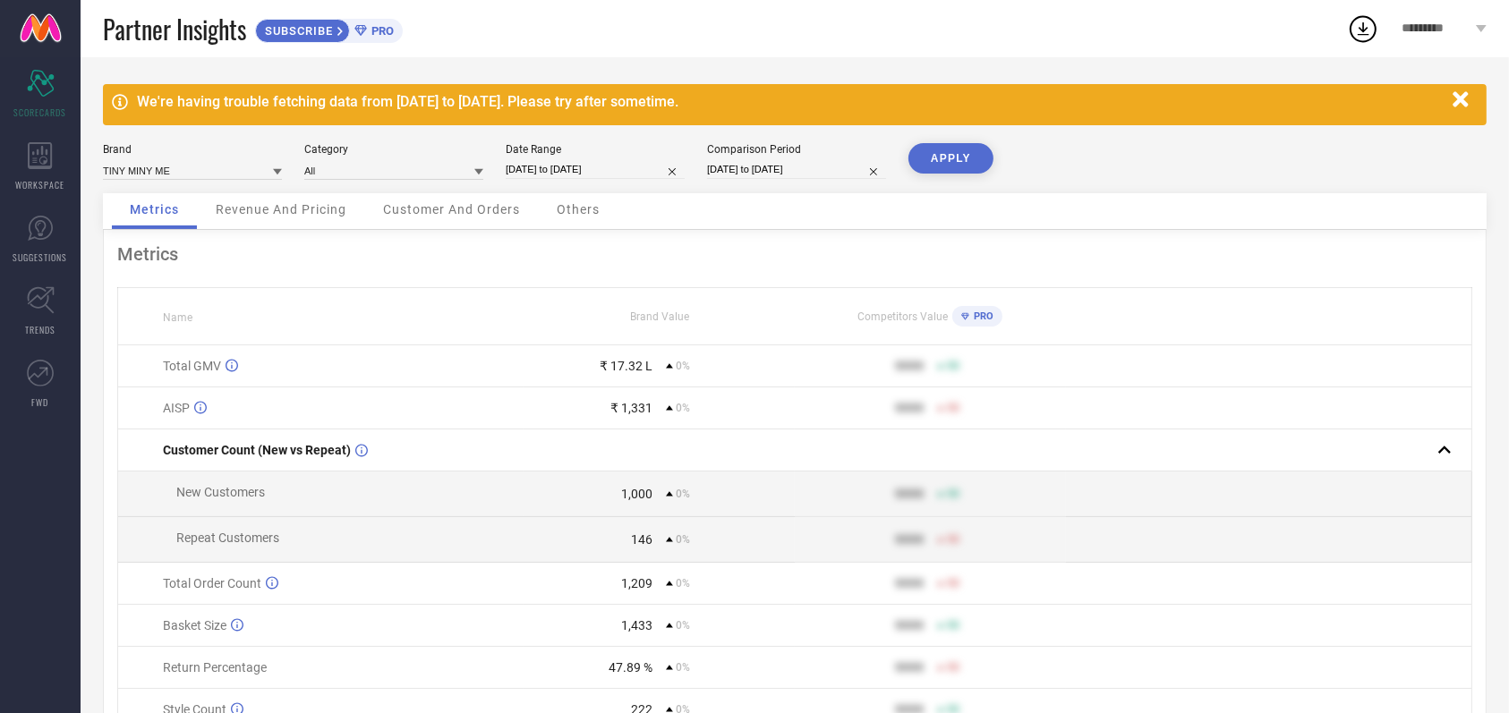
click at [952, 156] on button "APPLY" at bounding box center [950, 158] width 85 height 30
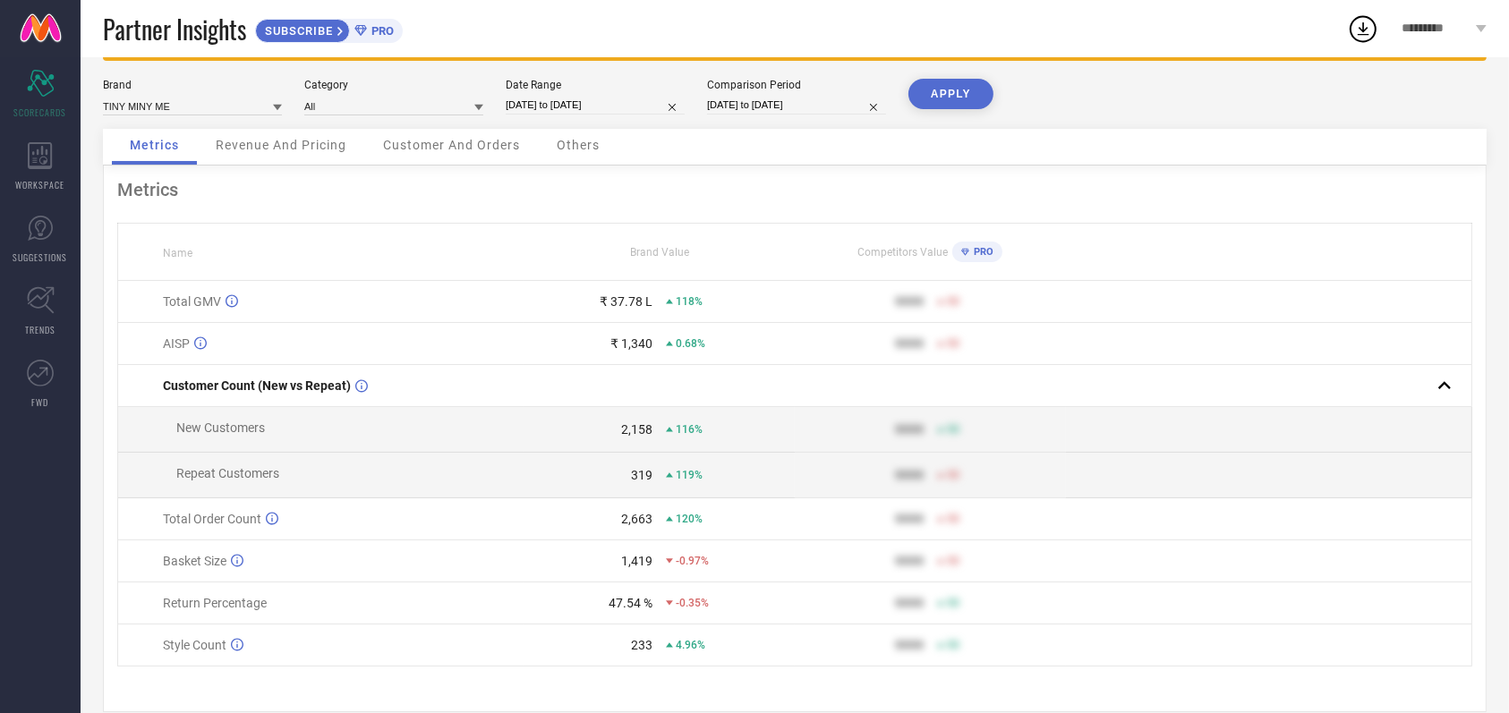
scroll to position [98, 0]
